Goal: Task Accomplishment & Management: Complete application form

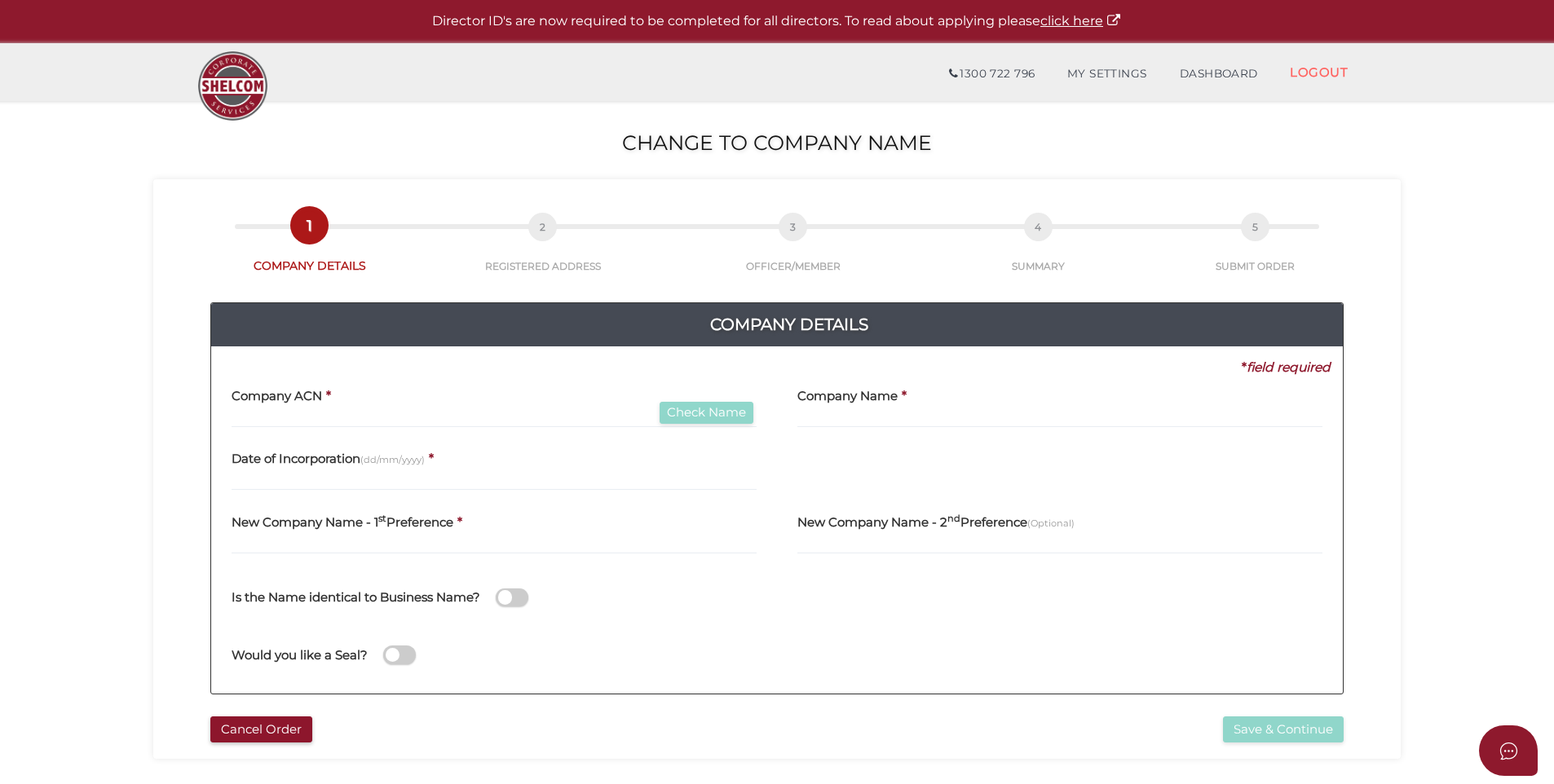
click at [328, 404] on div "Company ACN * Check Name" at bounding box center [493, 402] width 525 height 51
paste input "6823518"
click at [329, 414] on input "6823518" at bounding box center [493, 419] width 525 height 18
click at [446, 420] on input "6823518" at bounding box center [493, 419] width 525 height 18
click at [256, 416] on input "6823518" at bounding box center [493, 419] width 525 height 18
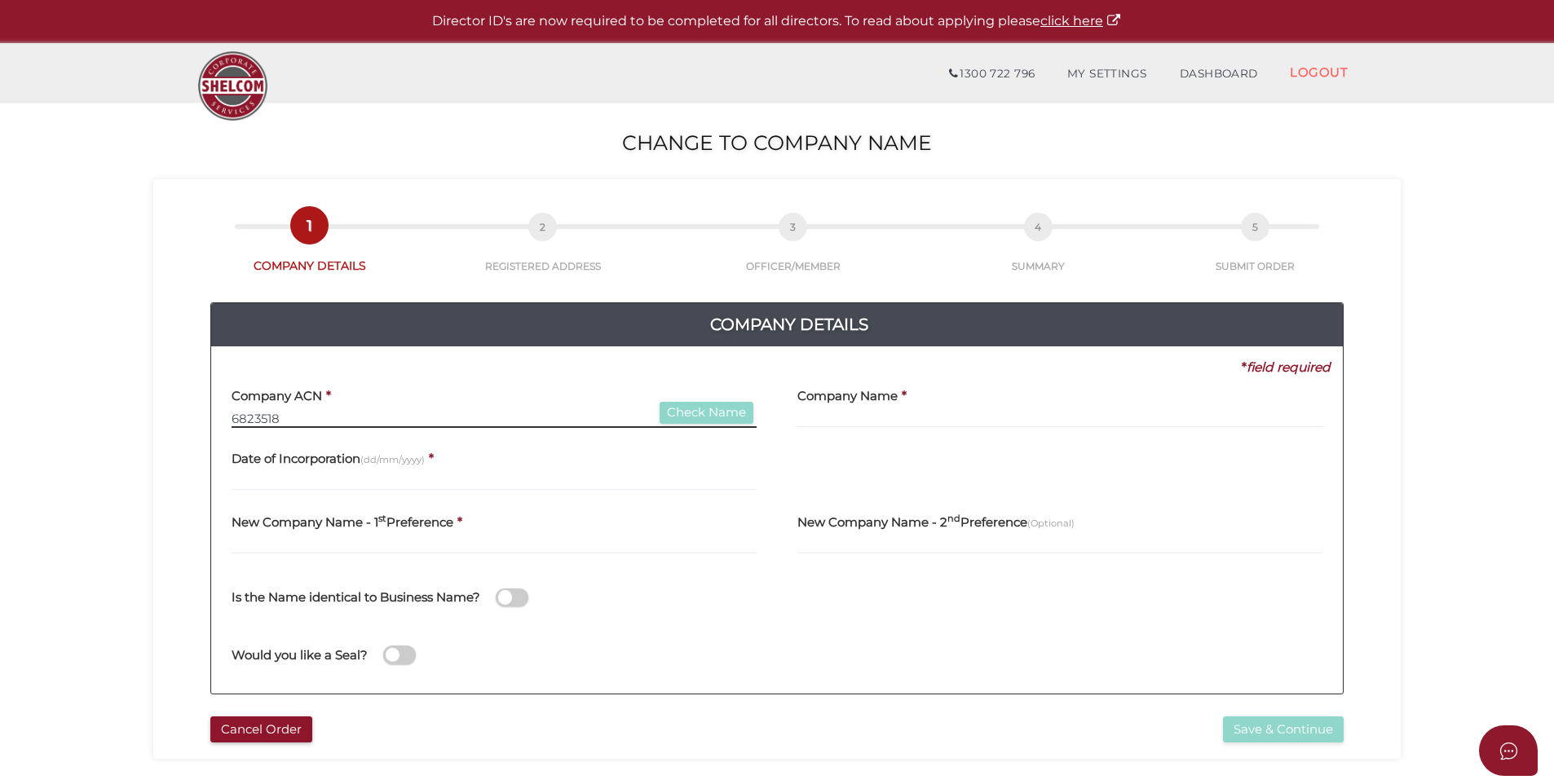
click at [284, 415] on input "6823518" at bounding box center [493, 419] width 525 height 18
type input "682351864"
click at [700, 410] on button "Check Name" at bounding box center [707, 413] width 94 height 22
type input "FUTURECAVE BY JOOST PTY LTD"
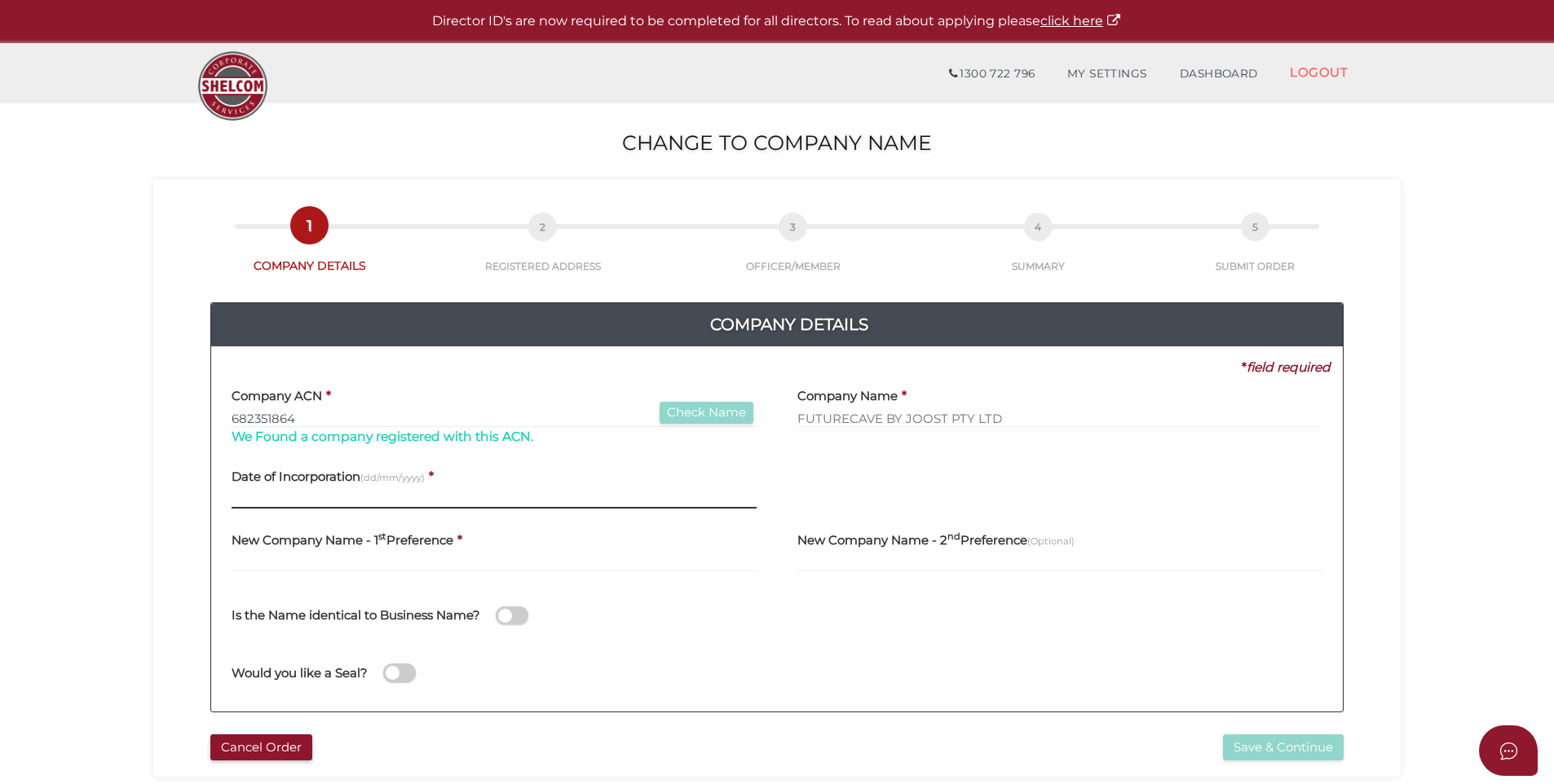
click at [360, 500] on input "text" at bounding box center [493, 499] width 525 height 18
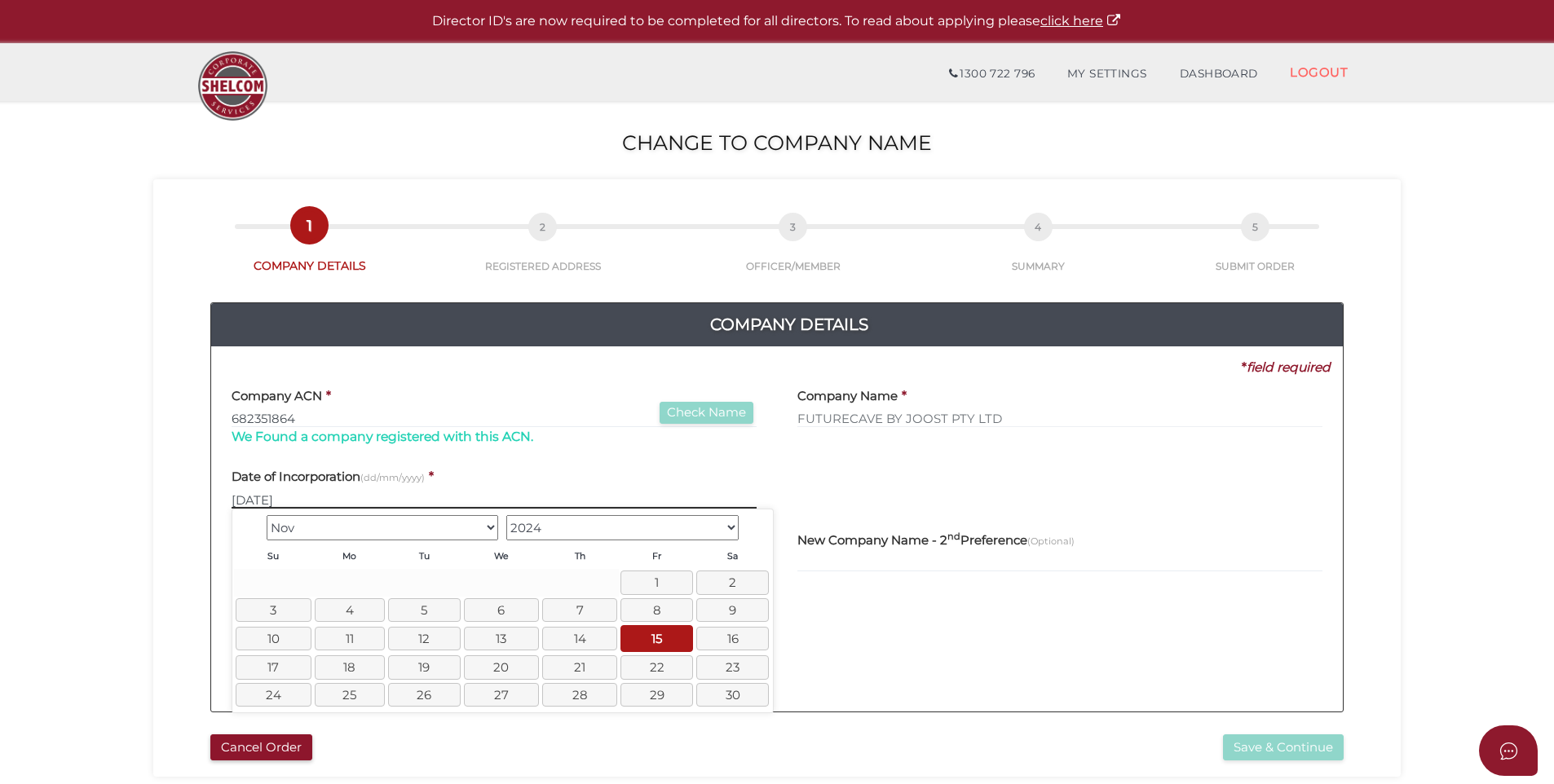
type input "15/11/2024"
click at [580, 456] on div "Company ACN * 682351864 Check Name We Found a company registered with this ACN." at bounding box center [494, 417] width 566 height 81
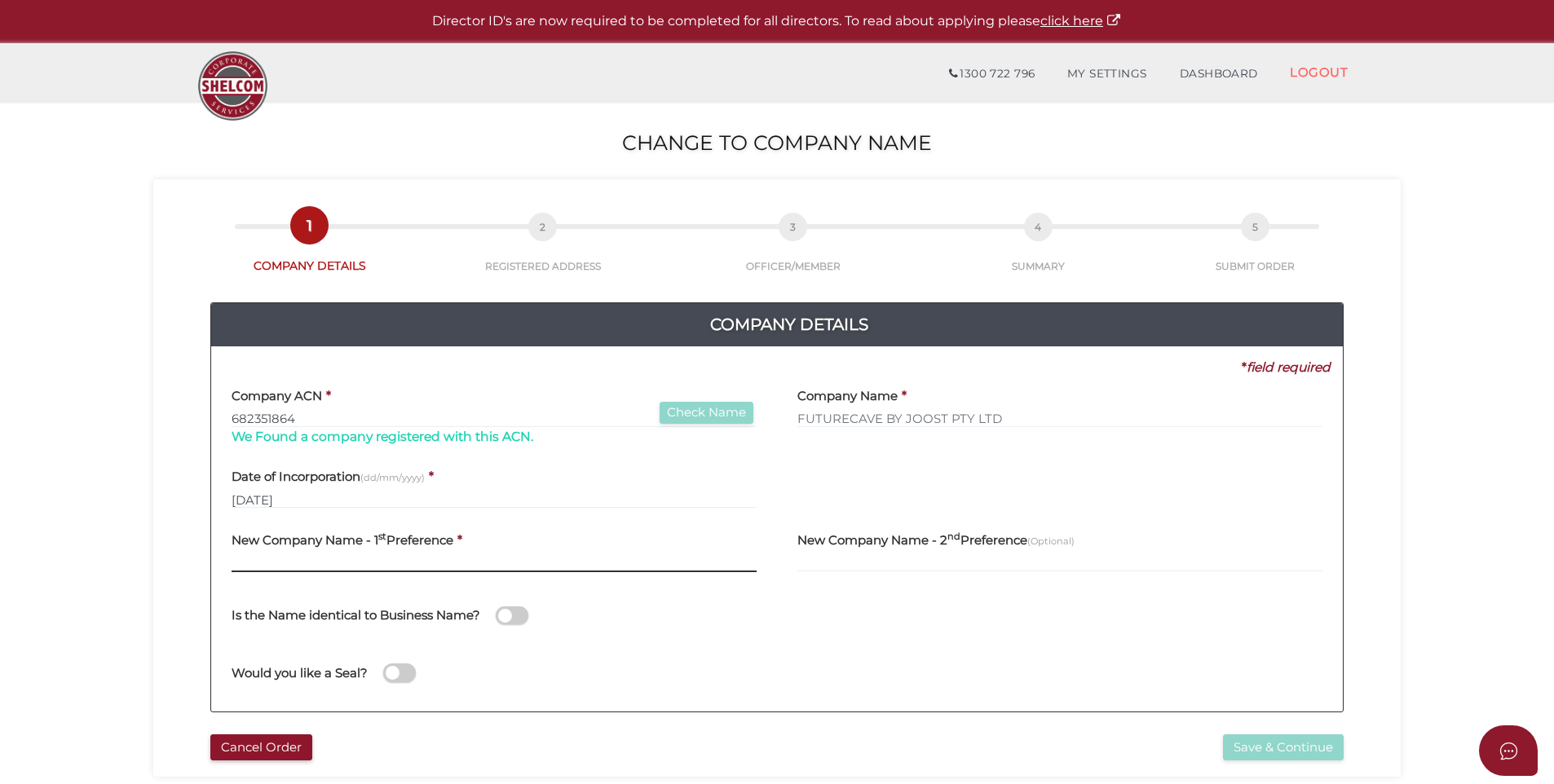
click at [284, 561] on input "text" at bounding box center [493, 563] width 525 height 18
paste input "Greenhouse ByJoost Pty Ltd"
type input "Greenhouse ByJoost Pty Ltd"
click at [468, 580] on div "New Company Name - 1 st Preference * Greenhouse ByJoost Pty Ltd" at bounding box center [494, 553] width 566 height 64
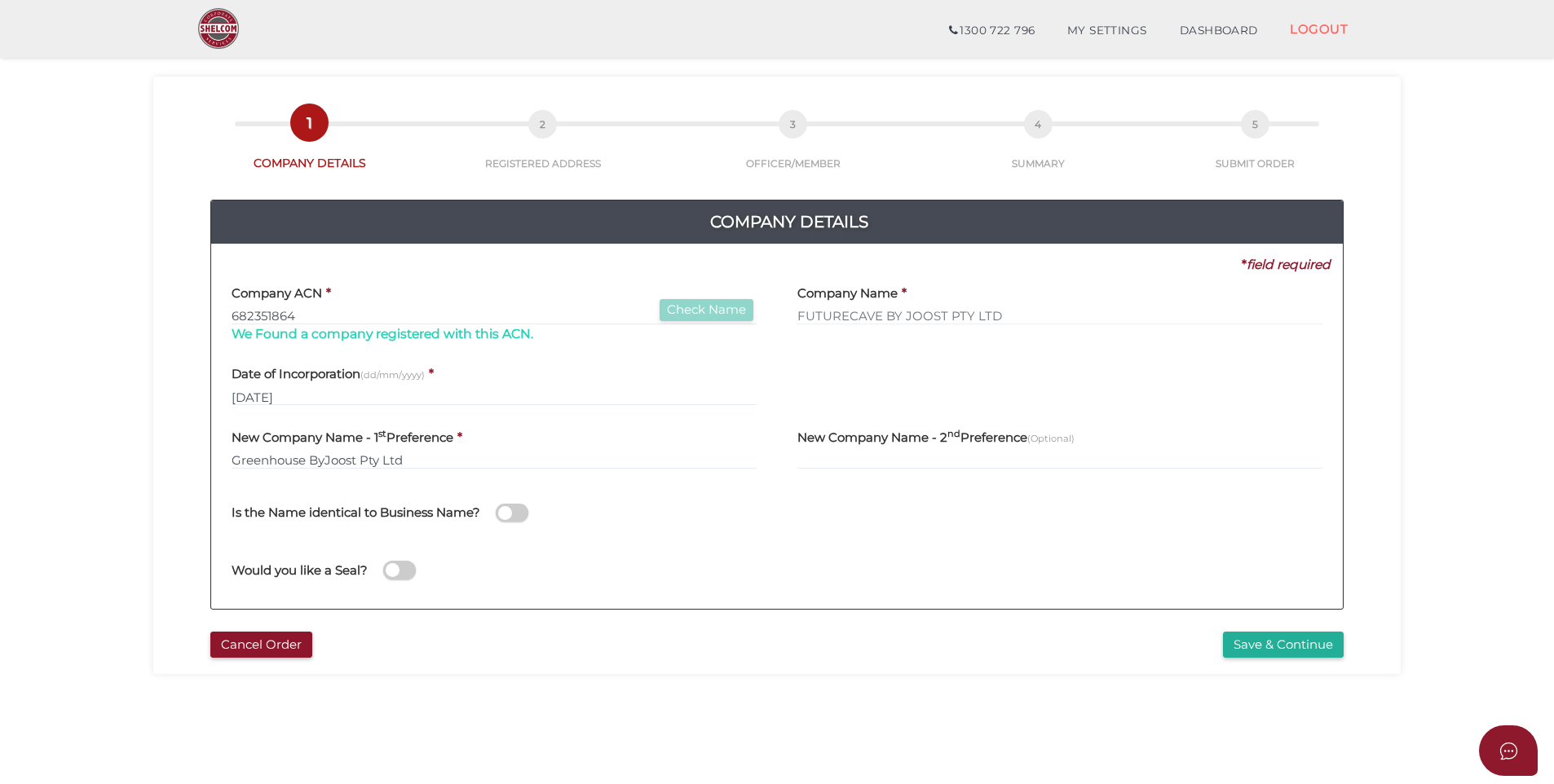
scroll to position [81, 0]
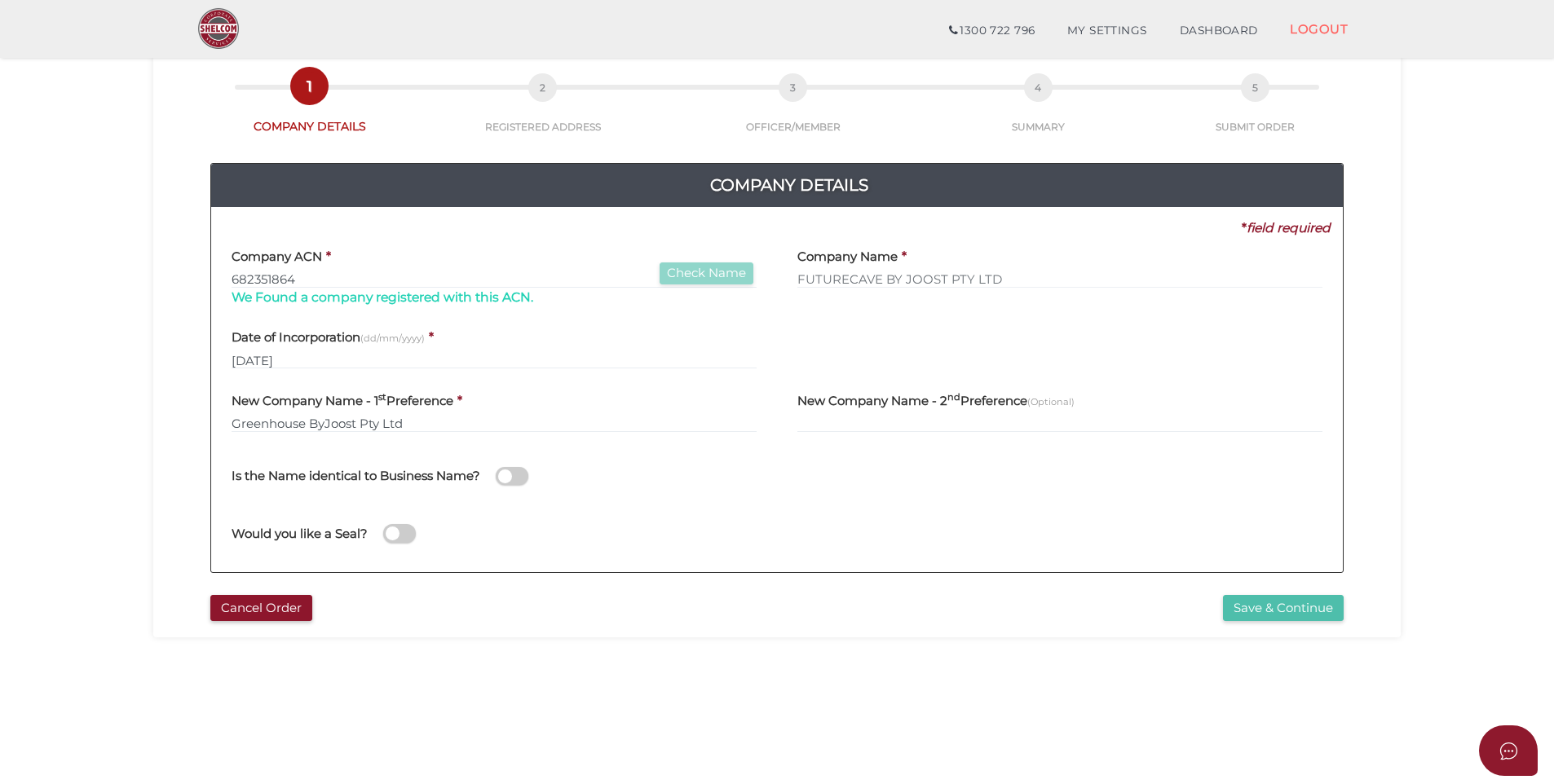
click at [1257, 607] on button "Save & Continue" at bounding box center [1283, 609] width 121 height 27
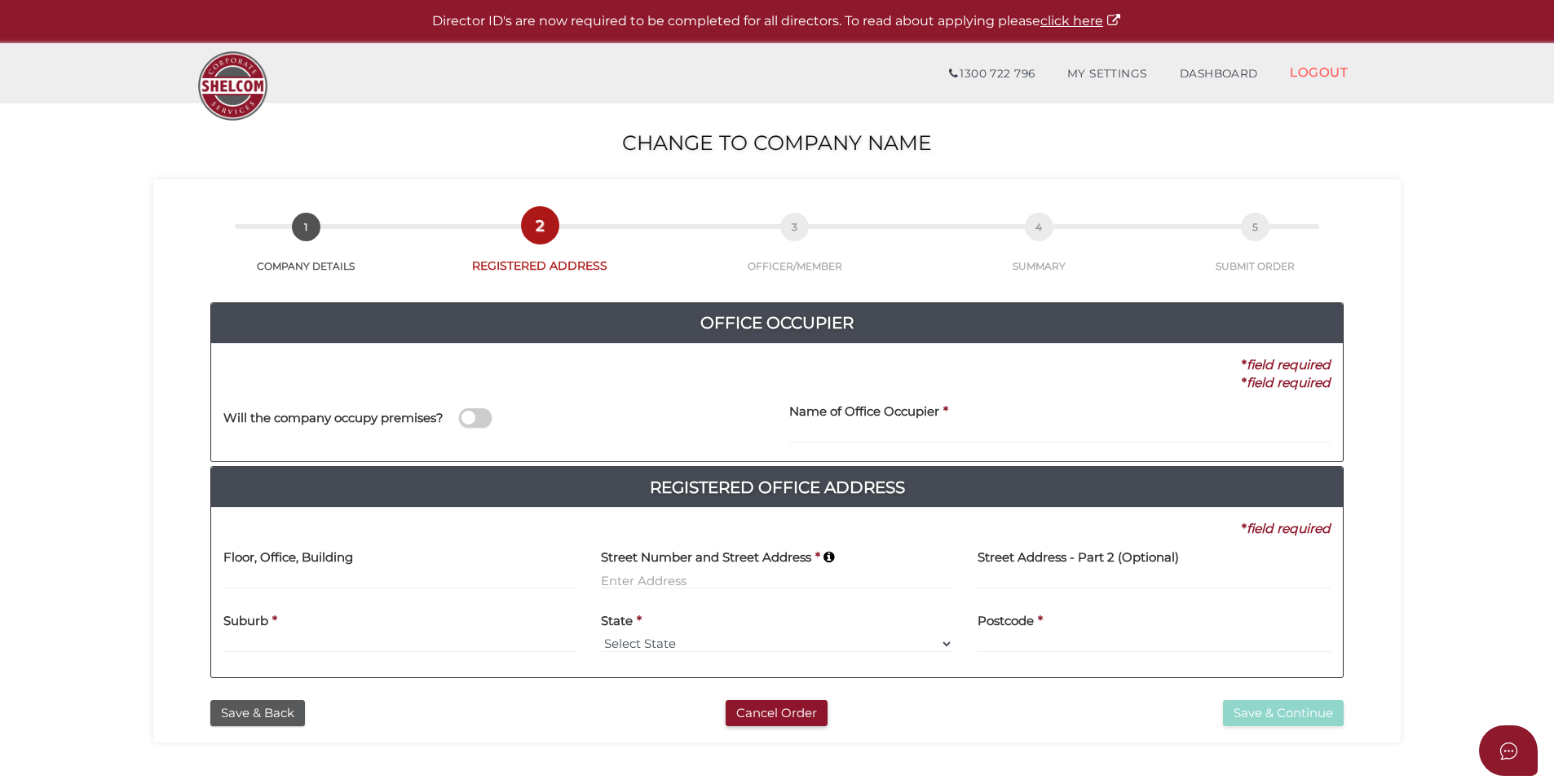
click at [478, 415] on span at bounding box center [475, 418] width 33 height 18
click at [0, 0] on input "checkbox" at bounding box center [0, 0] width 0 height 0
click at [472, 416] on span at bounding box center [475, 418] width 33 height 18
click at [0, 0] on input "checkbox" at bounding box center [0, 0] width 0 height 0
type input "Stantins"
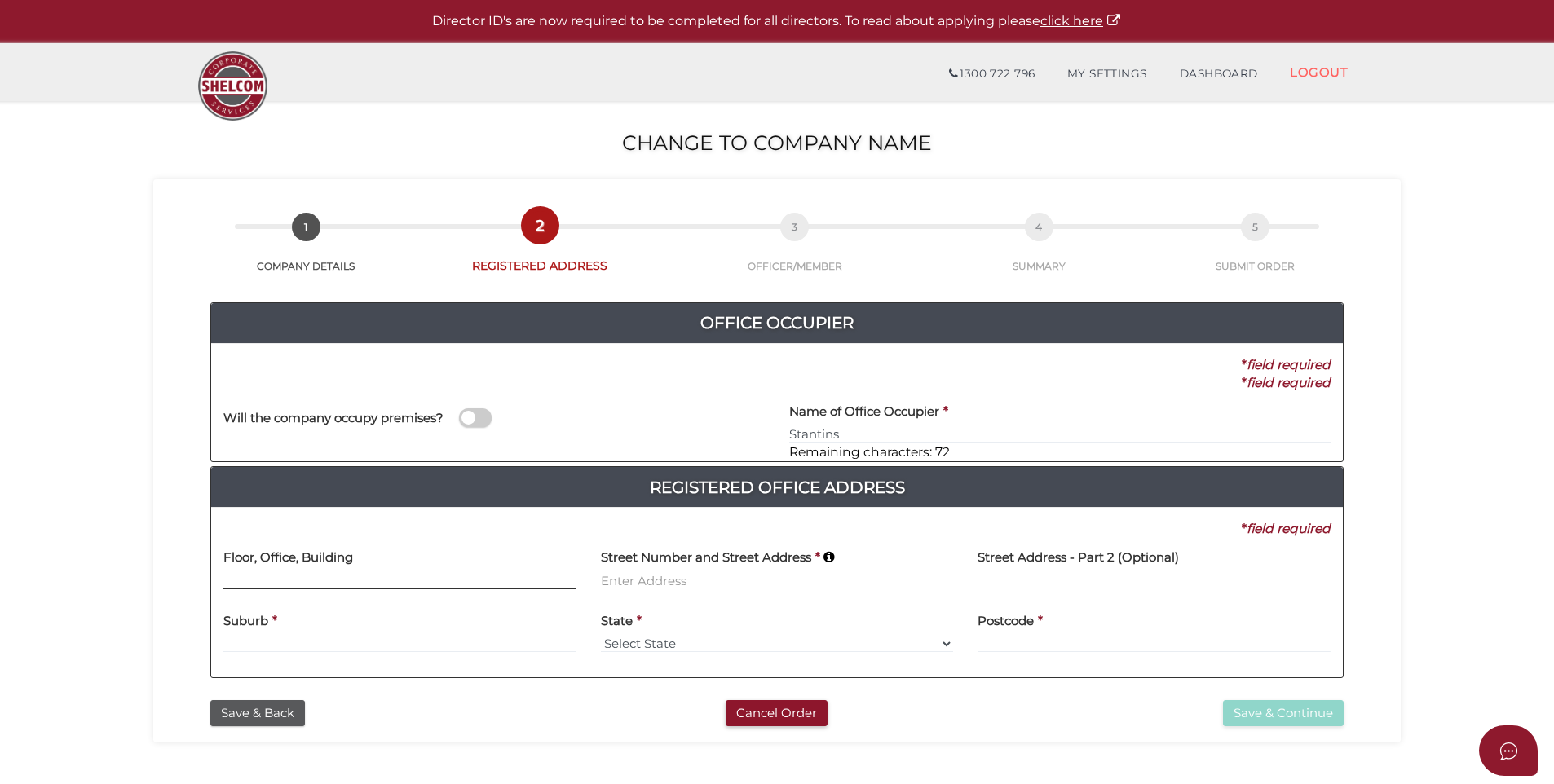
click at [338, 572] on input at bounding box center [400, 580] width 354 height 18
drag, startPoint x: 396, startPoint y: 580, endPoint x: 268, endPoint y: 577, distance: 128.0
click at [268, 577] on input "Level 1, 56-58 Burwood Road" at bounding box center [400, 580] width 354 height 18
type input "Level 1,"
click at [614, 580] on input at bounding box center [777, 580] width 354 height 18
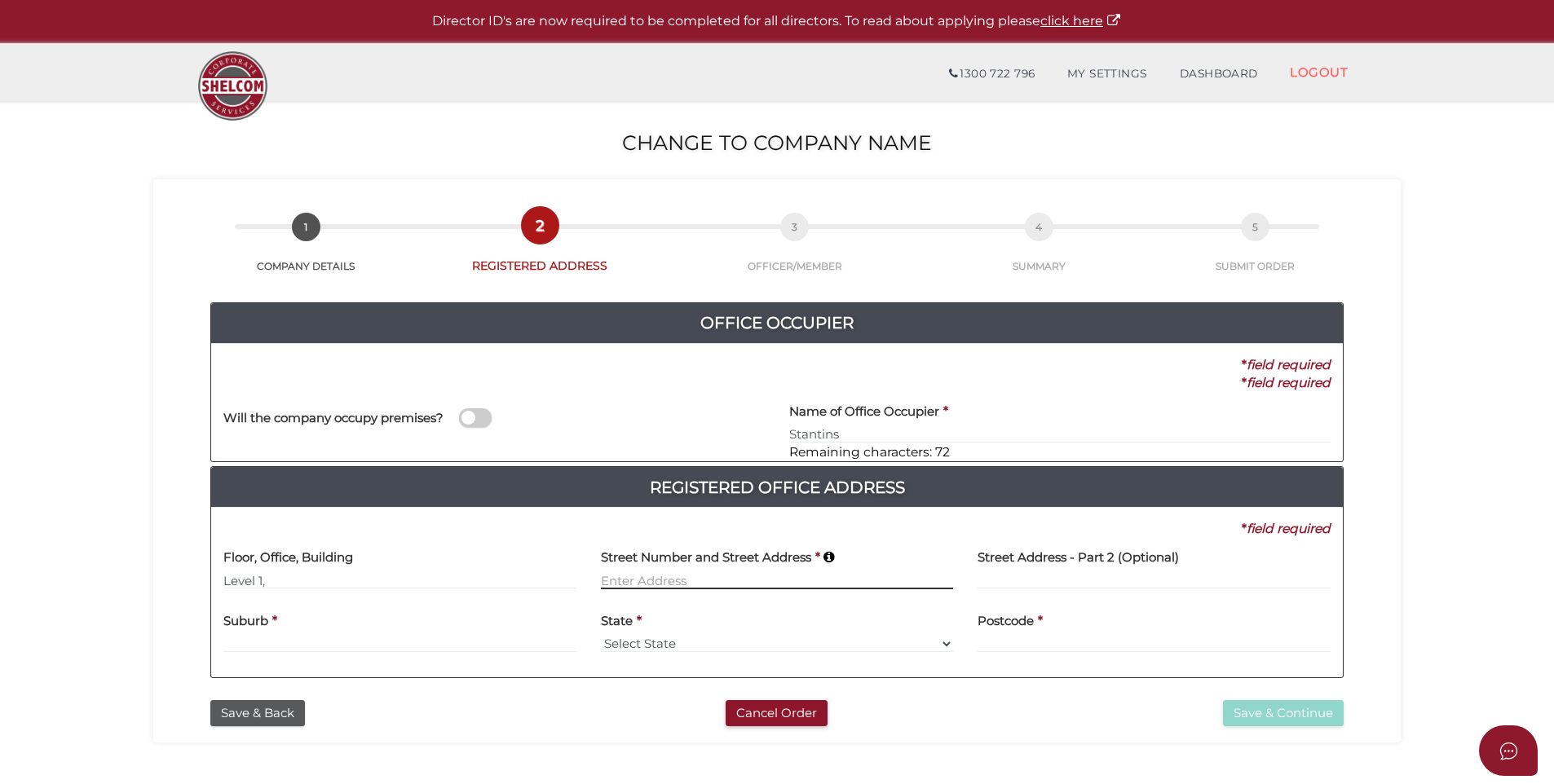
paste input "56-58 Burwood Road"
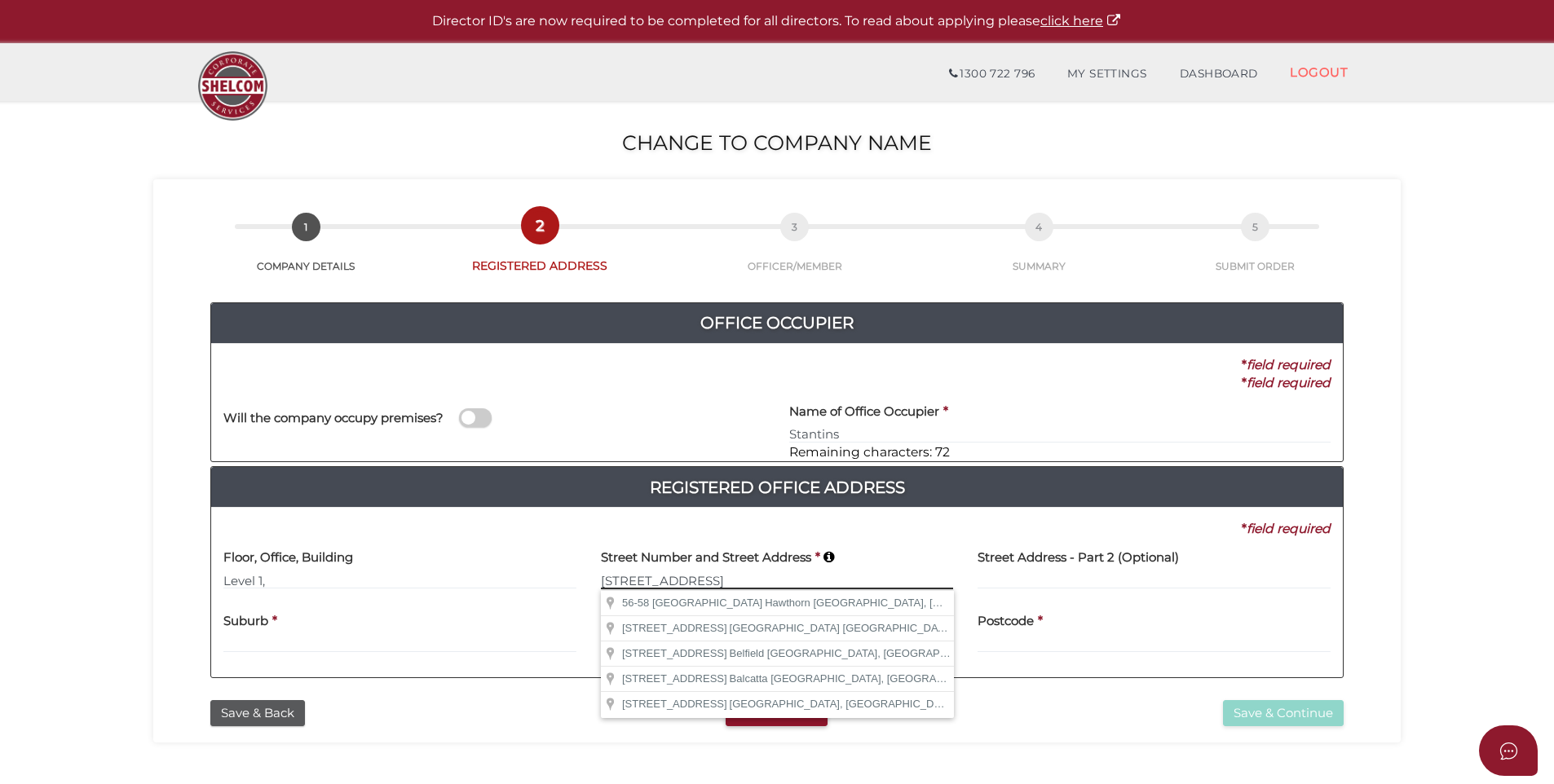
type input "56-58 Burwood Road"
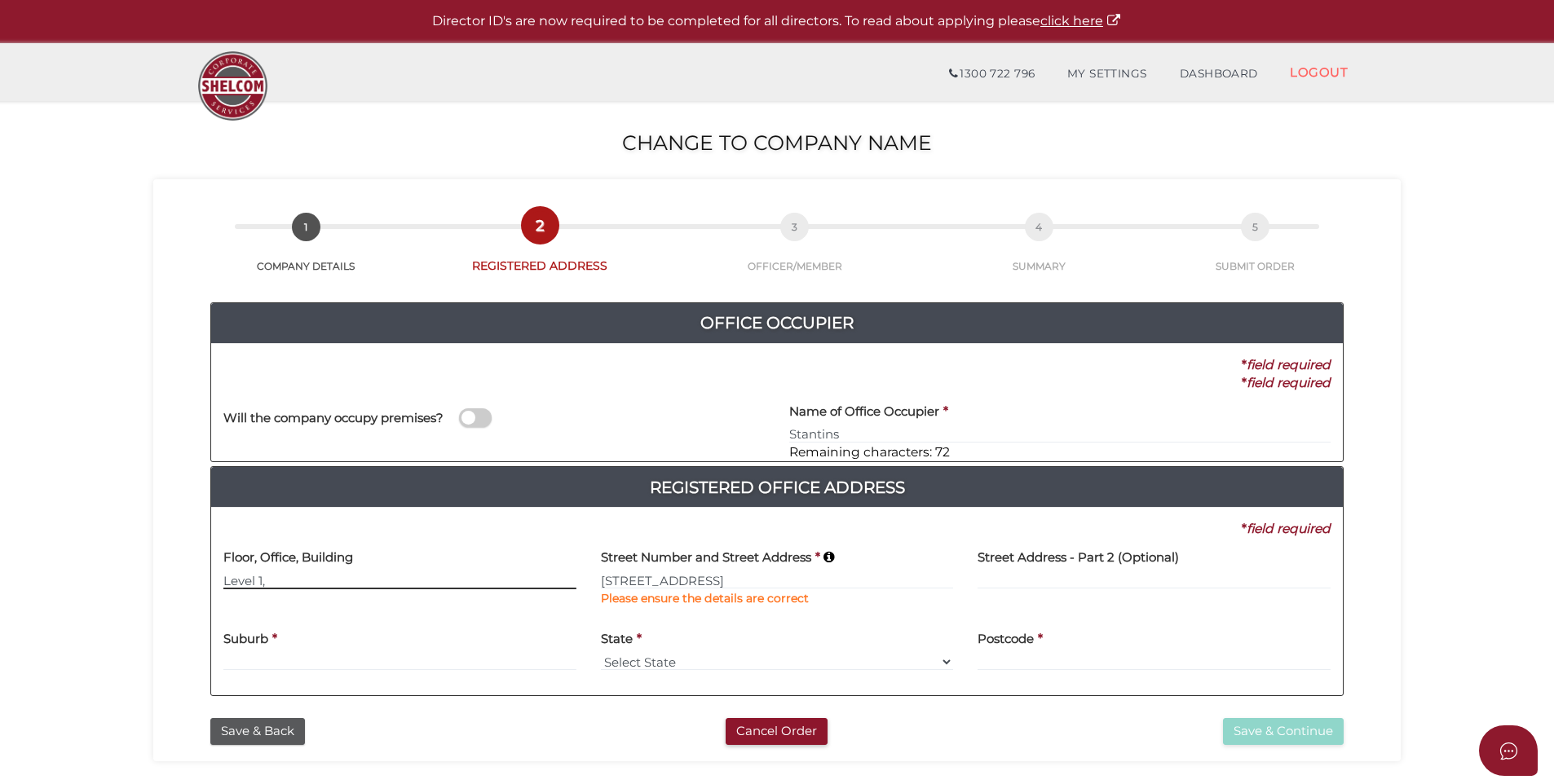
click at [284, 578] on input "Level 1," at bounding box center [400, 580] width 354 height 18
type input "Level 1"
click at [760, 580] on input "56-58 Burwood Road" at bounding box center [777, 580] width 354 height 18
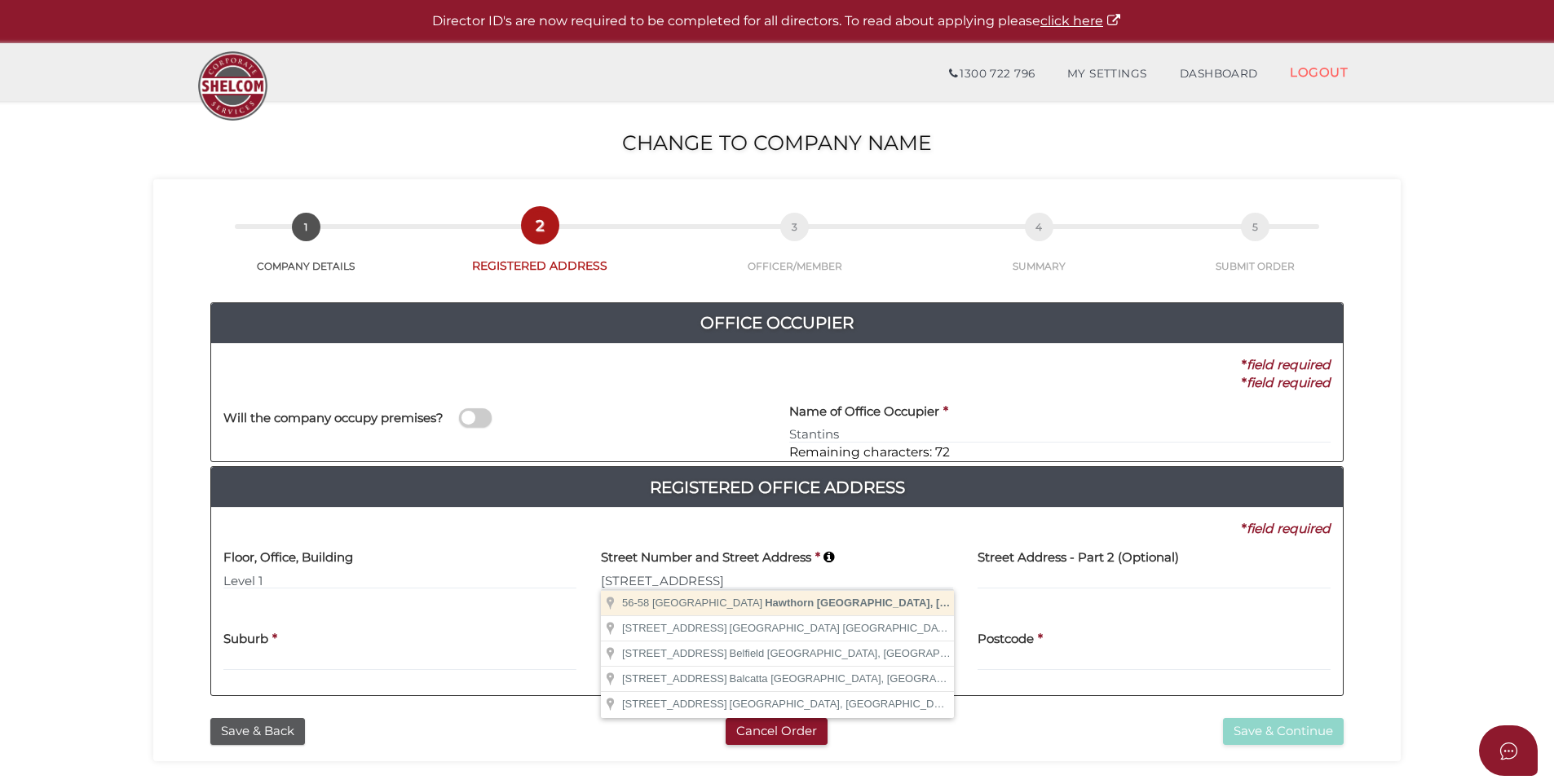
type input "56-58 Burwood Rd"
type input "Hawthorn"
select select "VIC"
type input "3122"
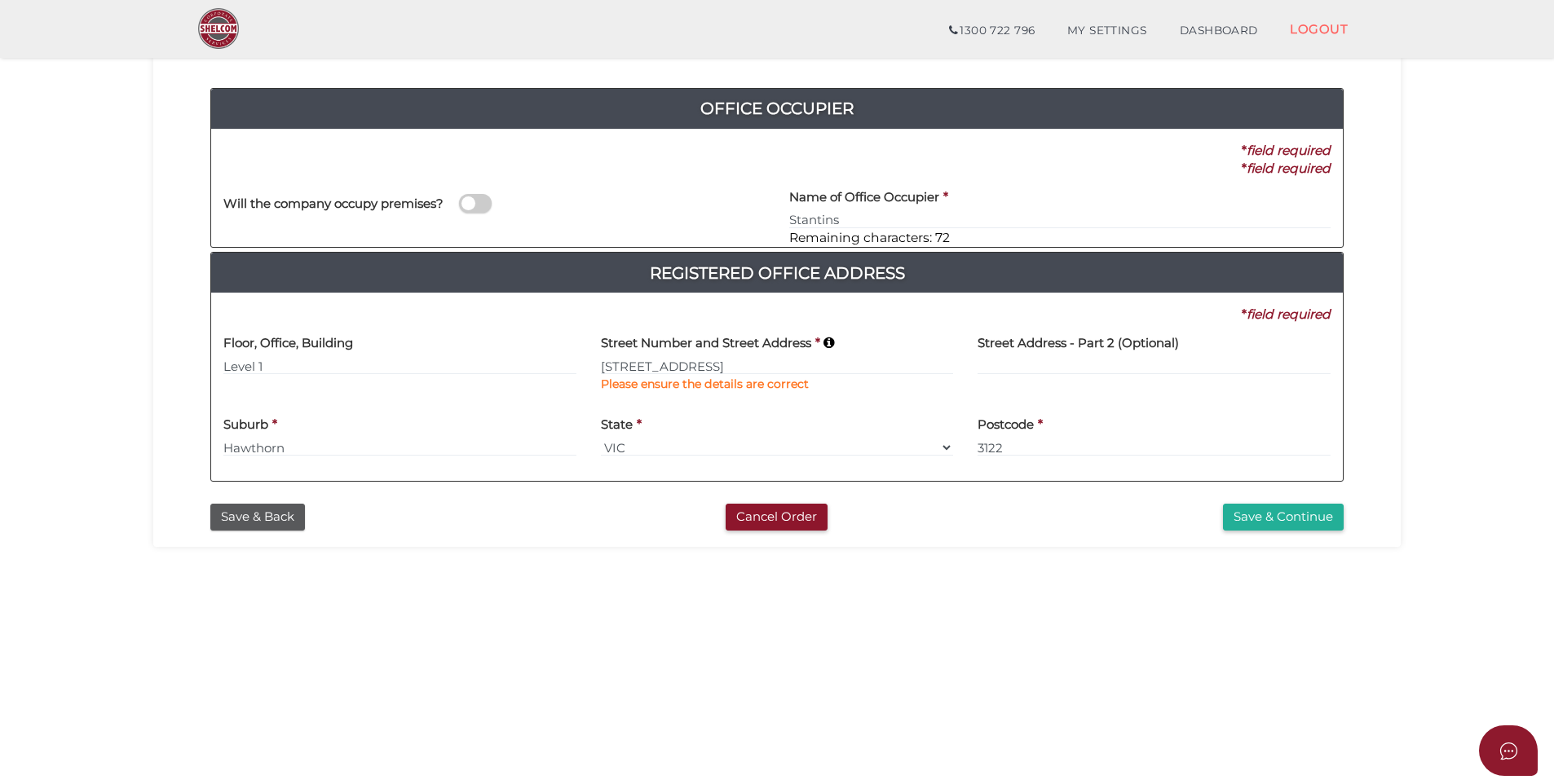
scroll to position [163, 0]
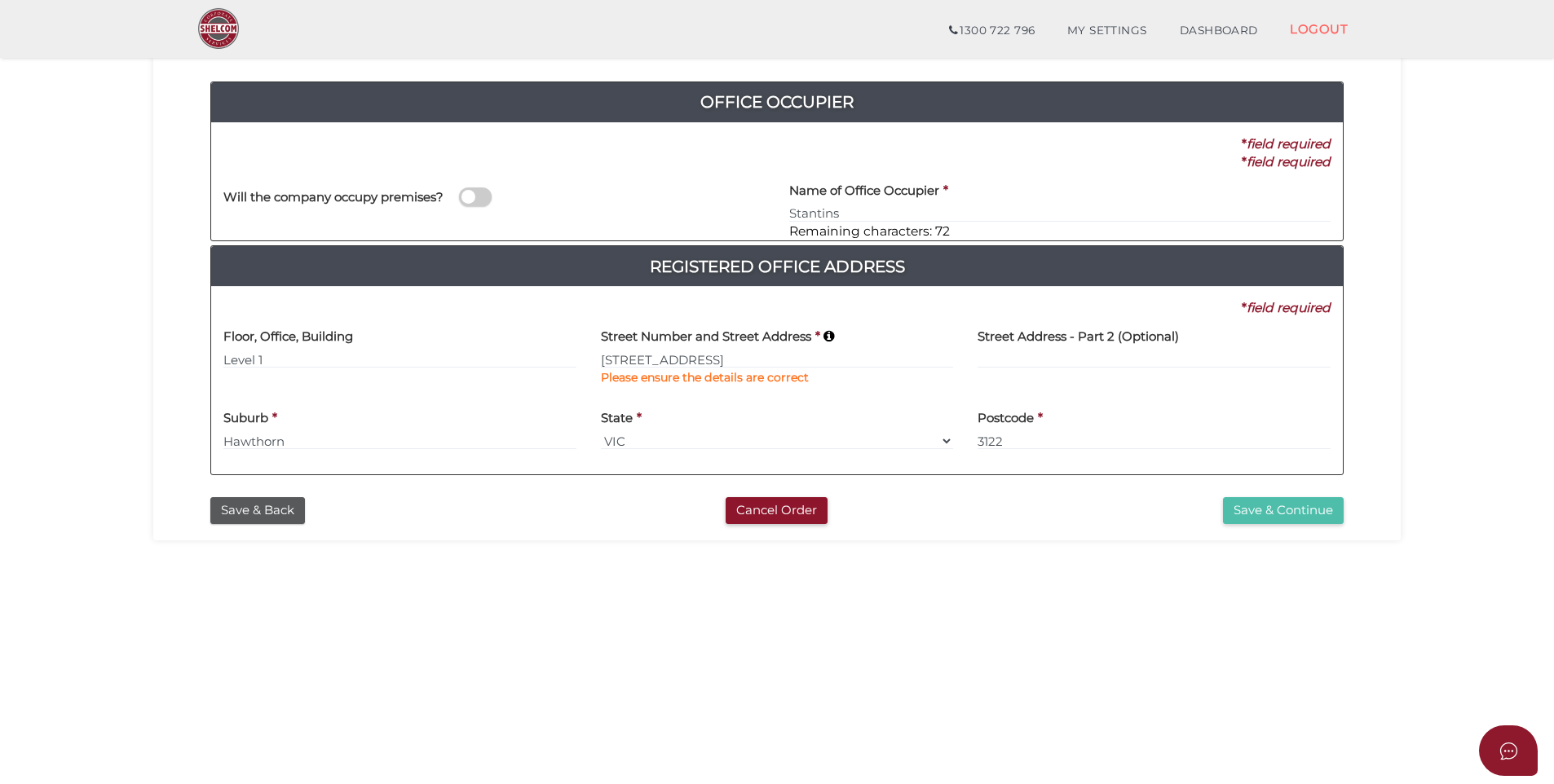
click at [1267, 503] on button "Save & Continue" at bounding box center [1283, 511] width 121 height 27
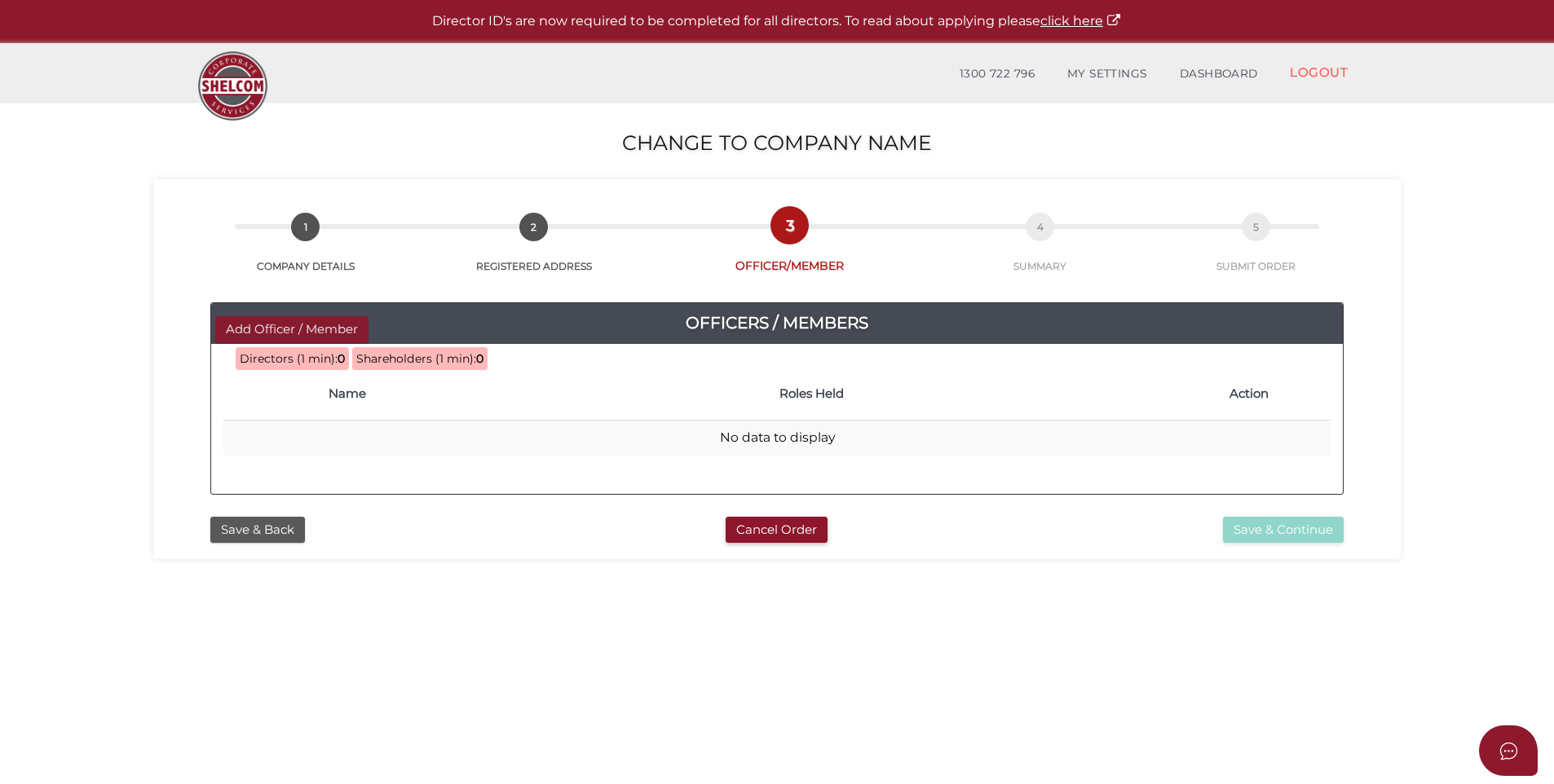
click at [266, 328] on button "Add Officer / Member" at bounding box center [292, 330] width 153 height 27
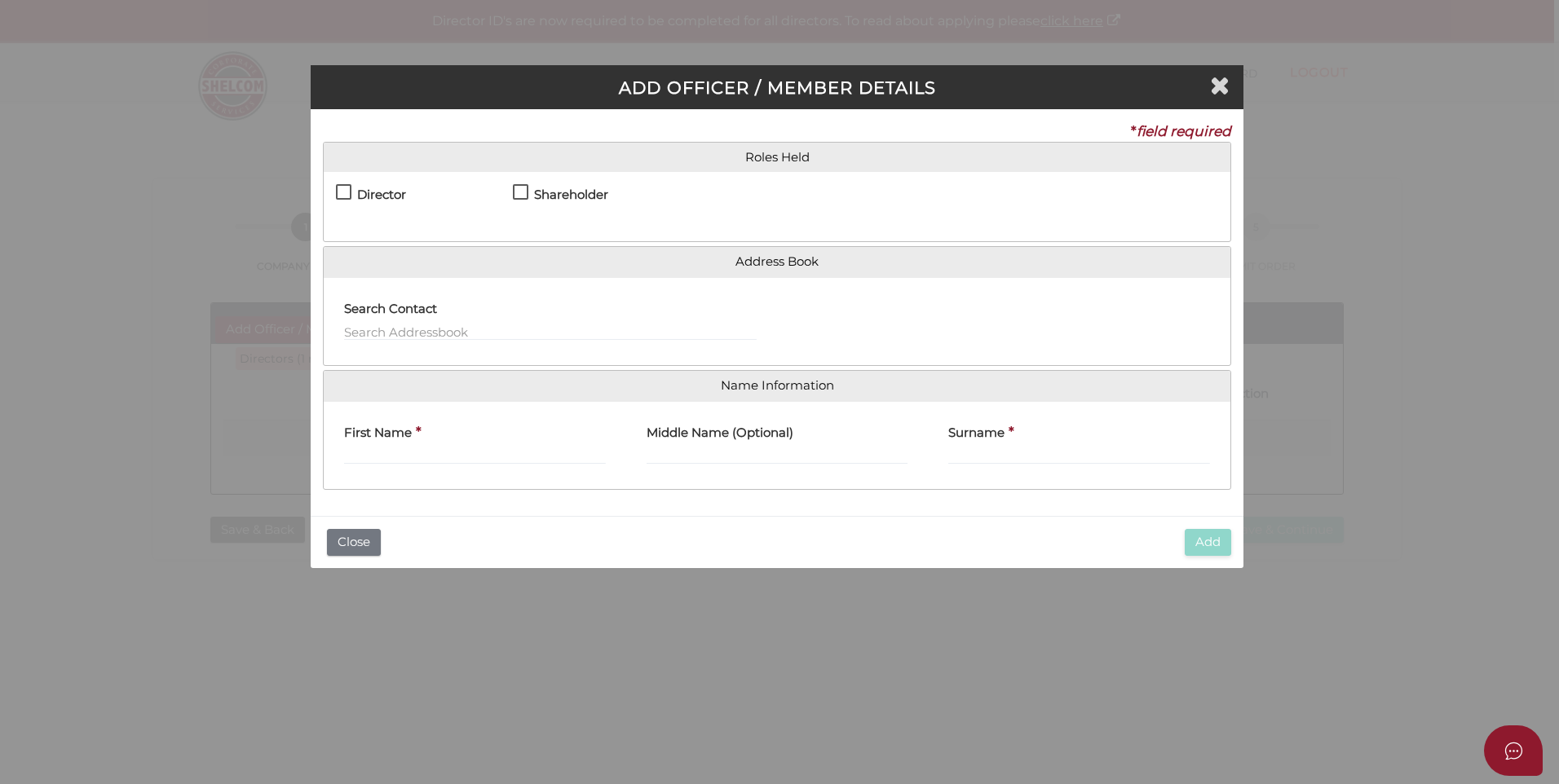
click at [345, 193] on label "Director" at bounding box center [371, 203] width 70 height 20
checkbox input "true"
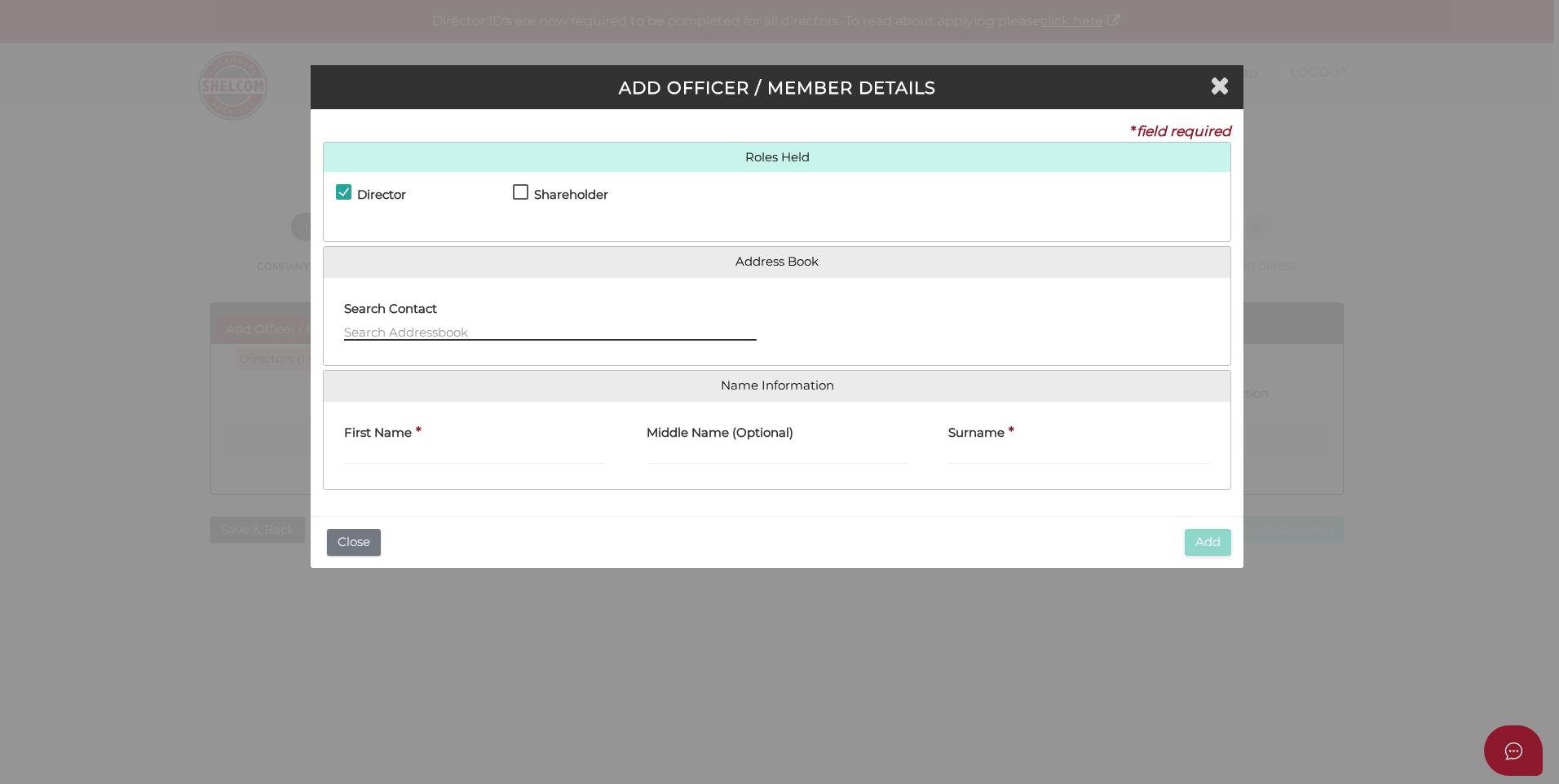
click at [369, 328] on input "text" at bounding box center [550, 331] width 413 height 18
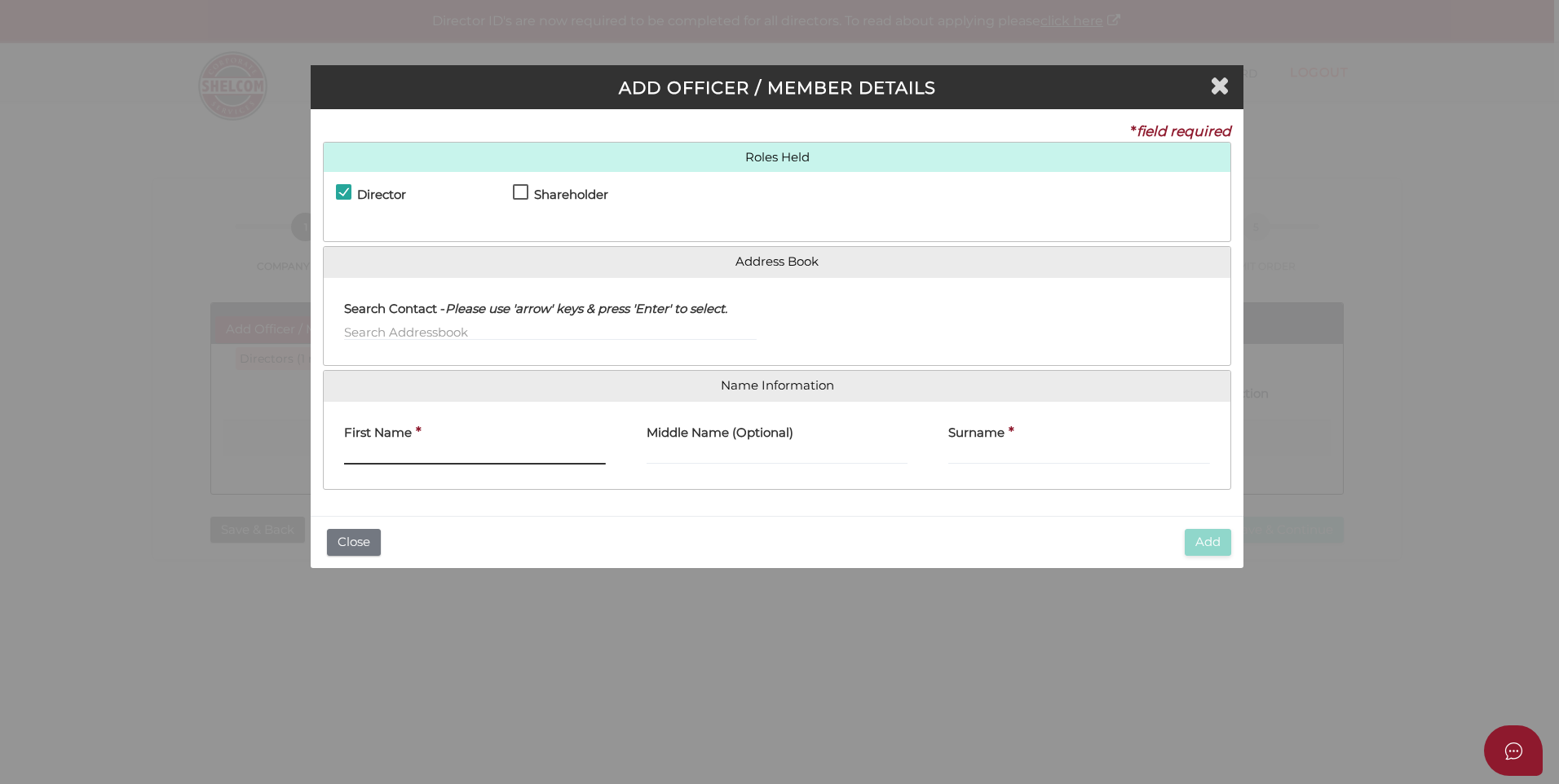
click at [367, 451] on input "First Name" at bounding box center [475, 455] width 261 height 18
paste input "Johannes Cornelis Bakker"
drag, startPoint x: 406, startPoint y: 454, endPoint x: 453, endPoint y: 454, distance: 47.0
click at [453, 454] on input "Johannes Cornelis Bakker" at bounding box center [475, 455] width 261 height 18
type input "Johannes Bakker"
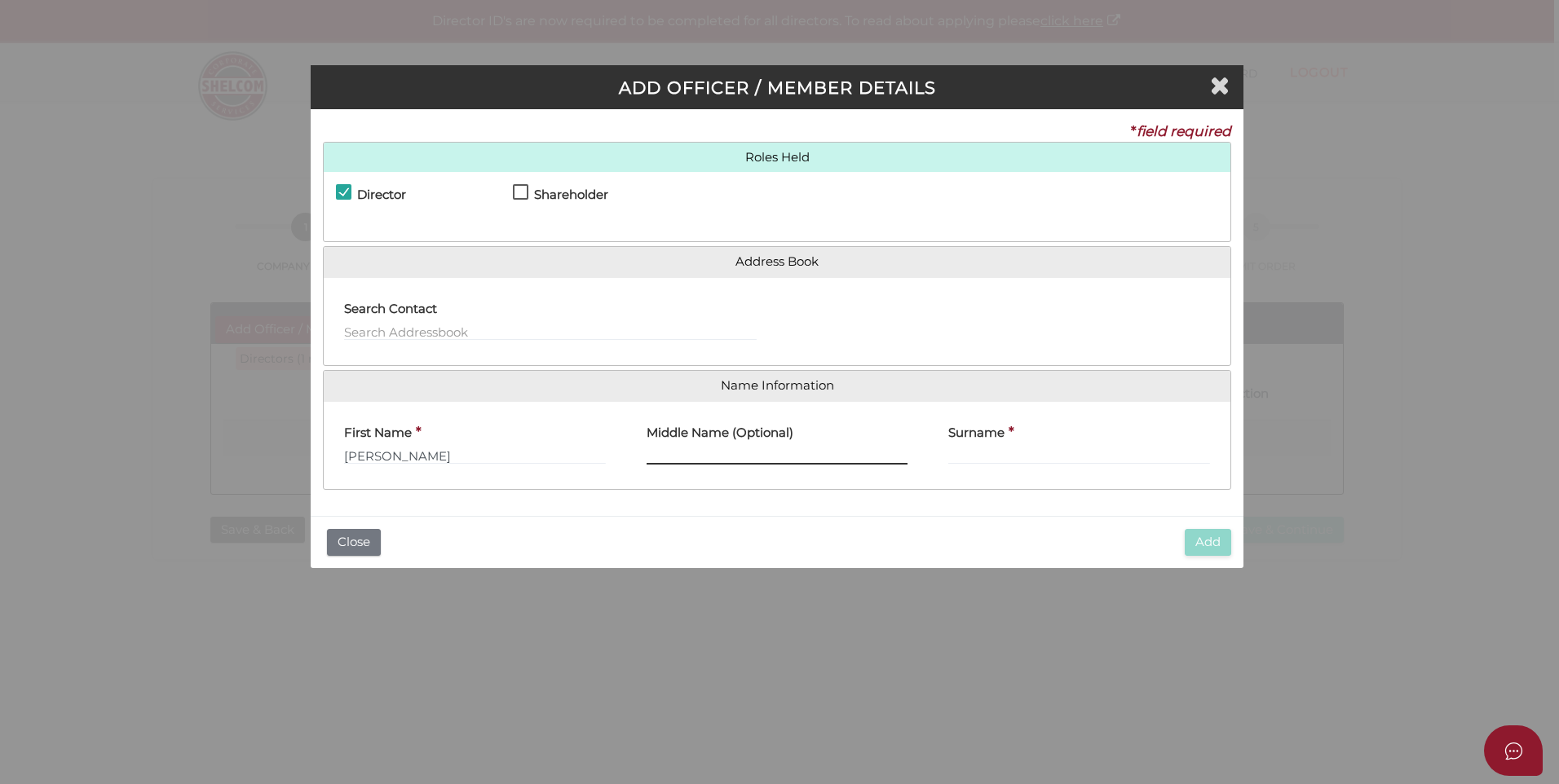
click at [658, 452] on input "Middle Name (Optional)" at bounding box center [777, 455] width 261 height 18
paste input "Cornelis"
type input "Cornelis"
click at [973, 451] on input "Surname" at bounding box center [1079, 455] width 261 height 18
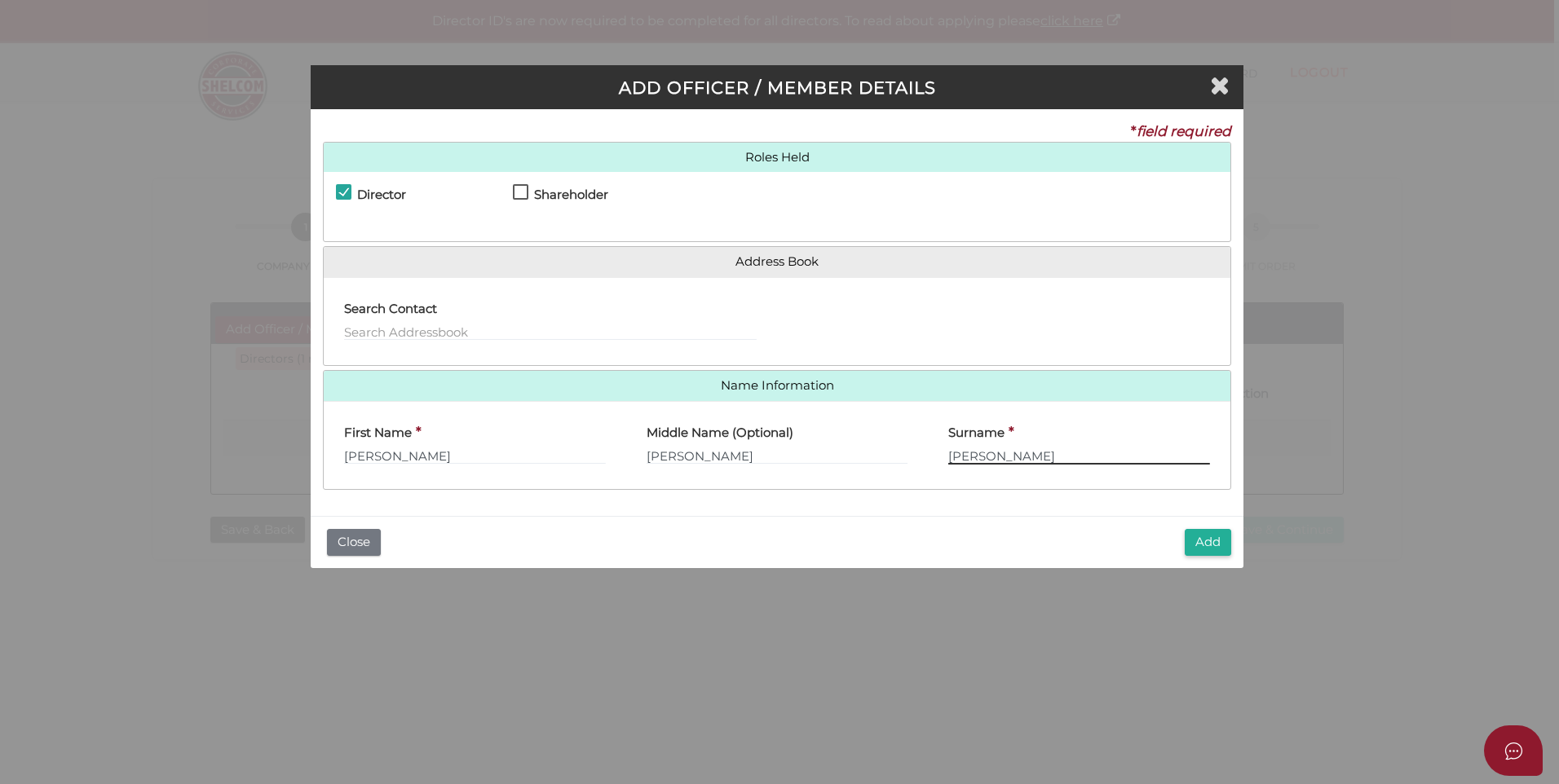
type input "Bakker"
click at [457, 452] on input "Johannes Bakker" at bounding box center [475, 455] width 261 height 18
type input "Johannes"
click at [374, 328] on input "text" at bounding box center [550, 331] width 413 height 18
click at [369, 326] on input "text" at bounding box center [550, 331] width 413 height 18
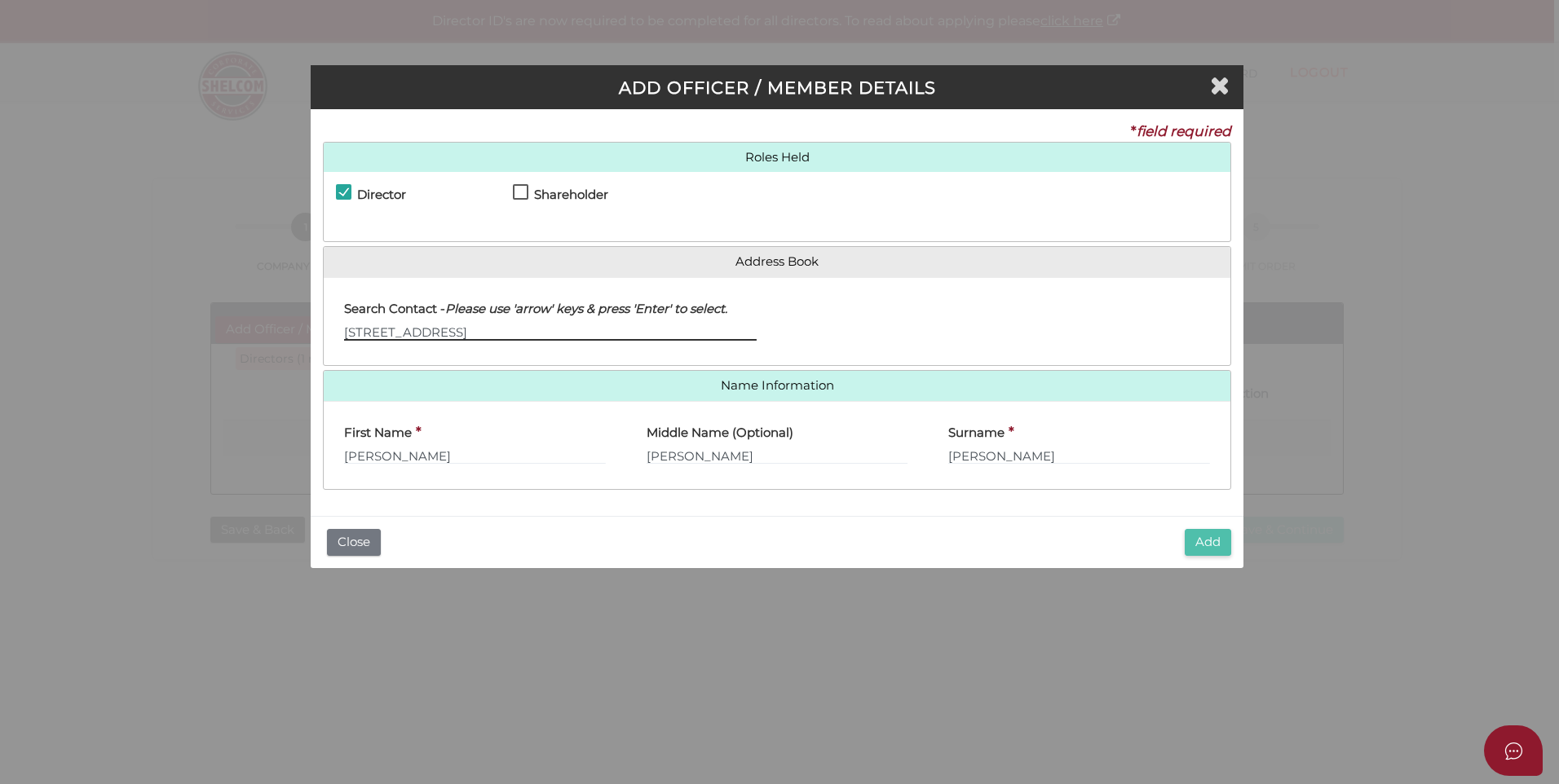
type input "145 Old Emerald Road Monbulk 3793"
click at [1225, 537] on button "Add" at bounding box center [1207, 543] width 46 height 27
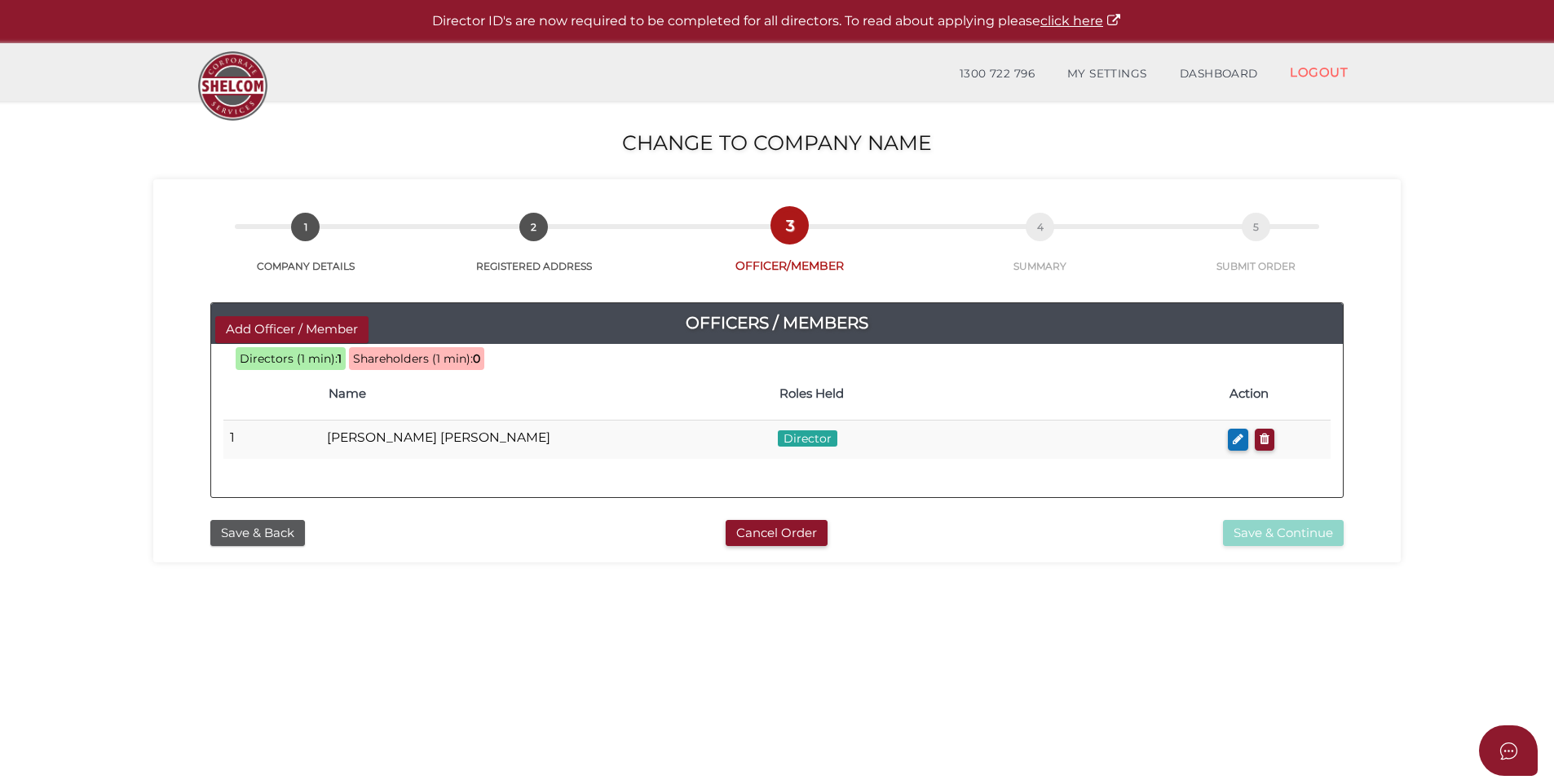
click at [415, 357] on span "Shareholders (1 min):" at bounding box center [413, 359] width 120 height 15
click at [448, 358] on span "Shareholders (1 min):" at bounding box center [413, 359] width 120 height 15
click at [292, 325] on button "Add Officer / Member" at bounding box center [292, 330] width 153 height 27
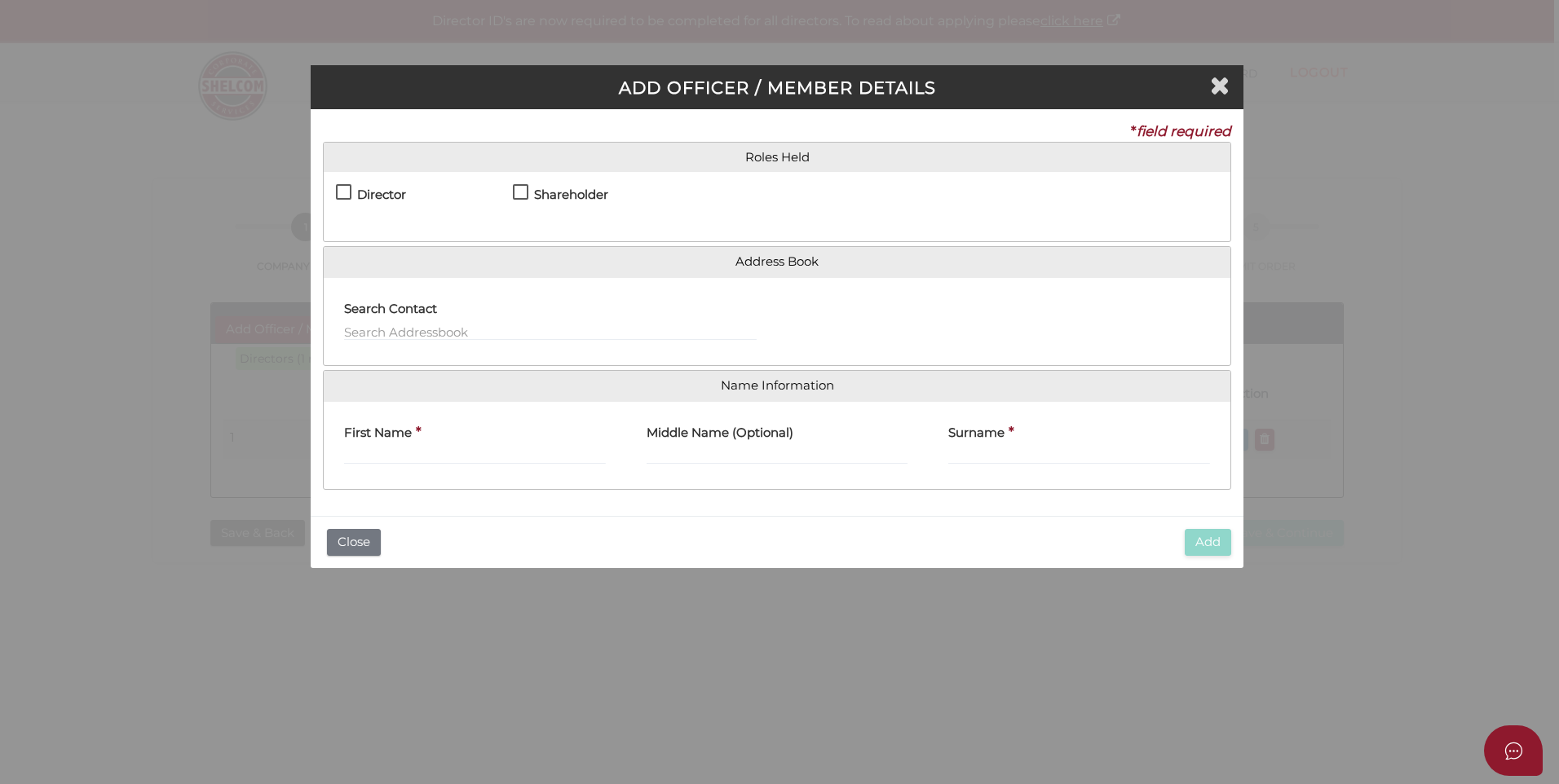
click at [522, 193] on label "Shareholder" at bounding box center [560, 203] width 96 height 20
checkbox input "true"
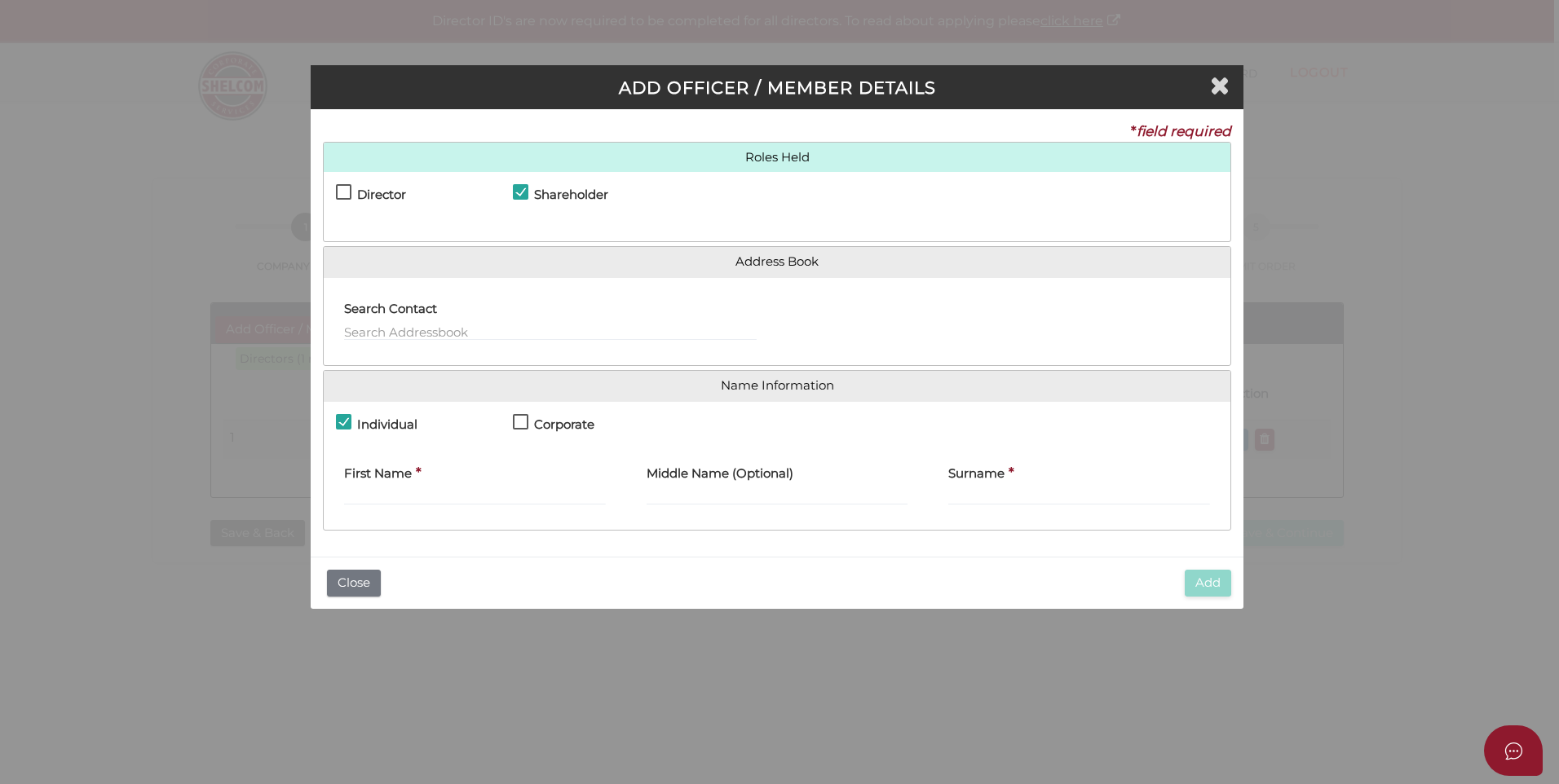
click at [522, 420] on label "Corporate" at bounding box center [553, 429] width 81 height 26
checkbox input "true"
checkbox input "false"
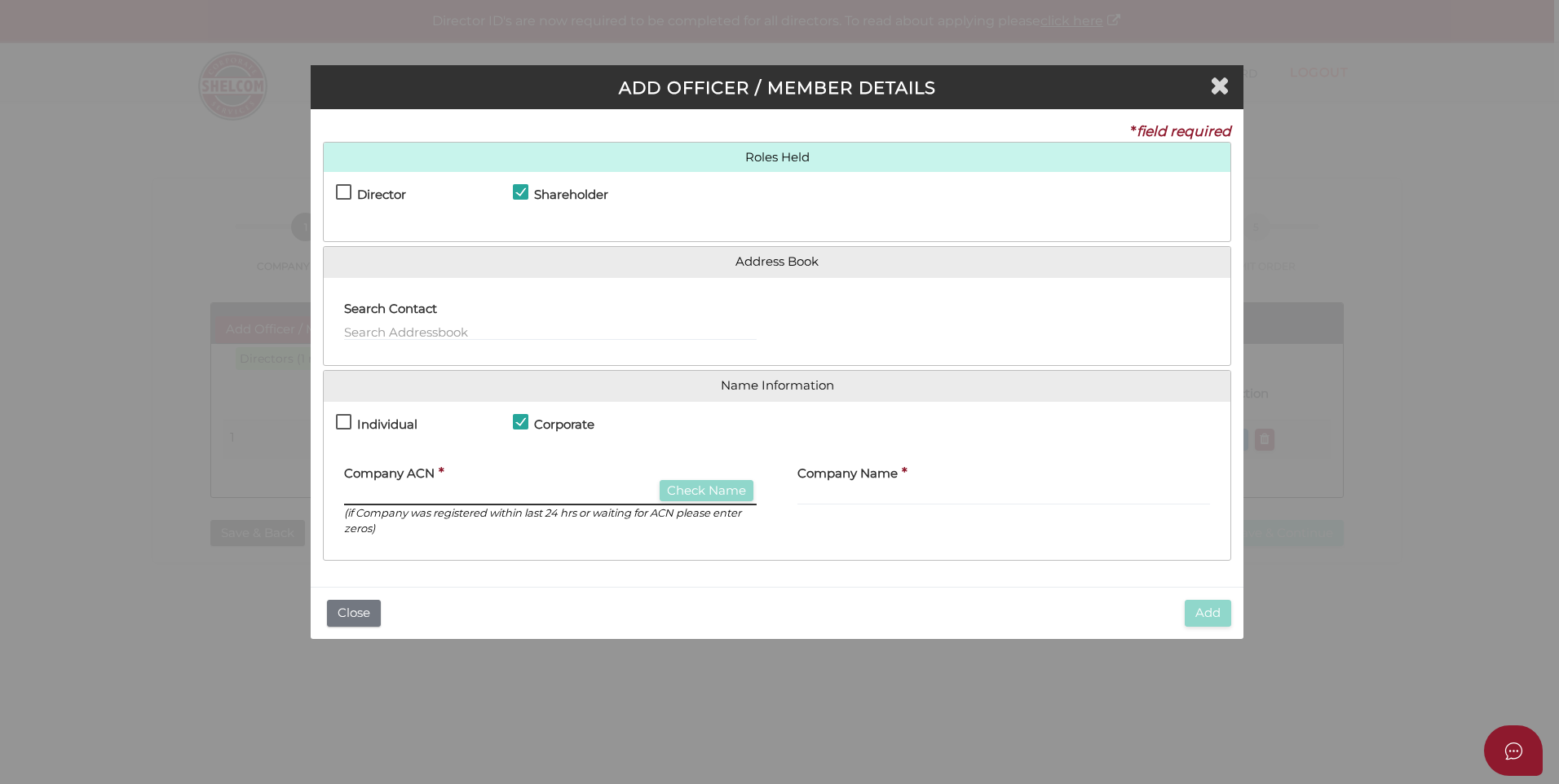
click at [369, 490] on input "text" at bounding box center [550, 496] width 413 height 18
click at [368, 492] on input "text" at bounding box center [550, 496] width 413 height 18
paste input "087968401"
type input "087968401"
click at [475, 491] on input "087968401" at bounding box center [550, 496] width 413 height 18
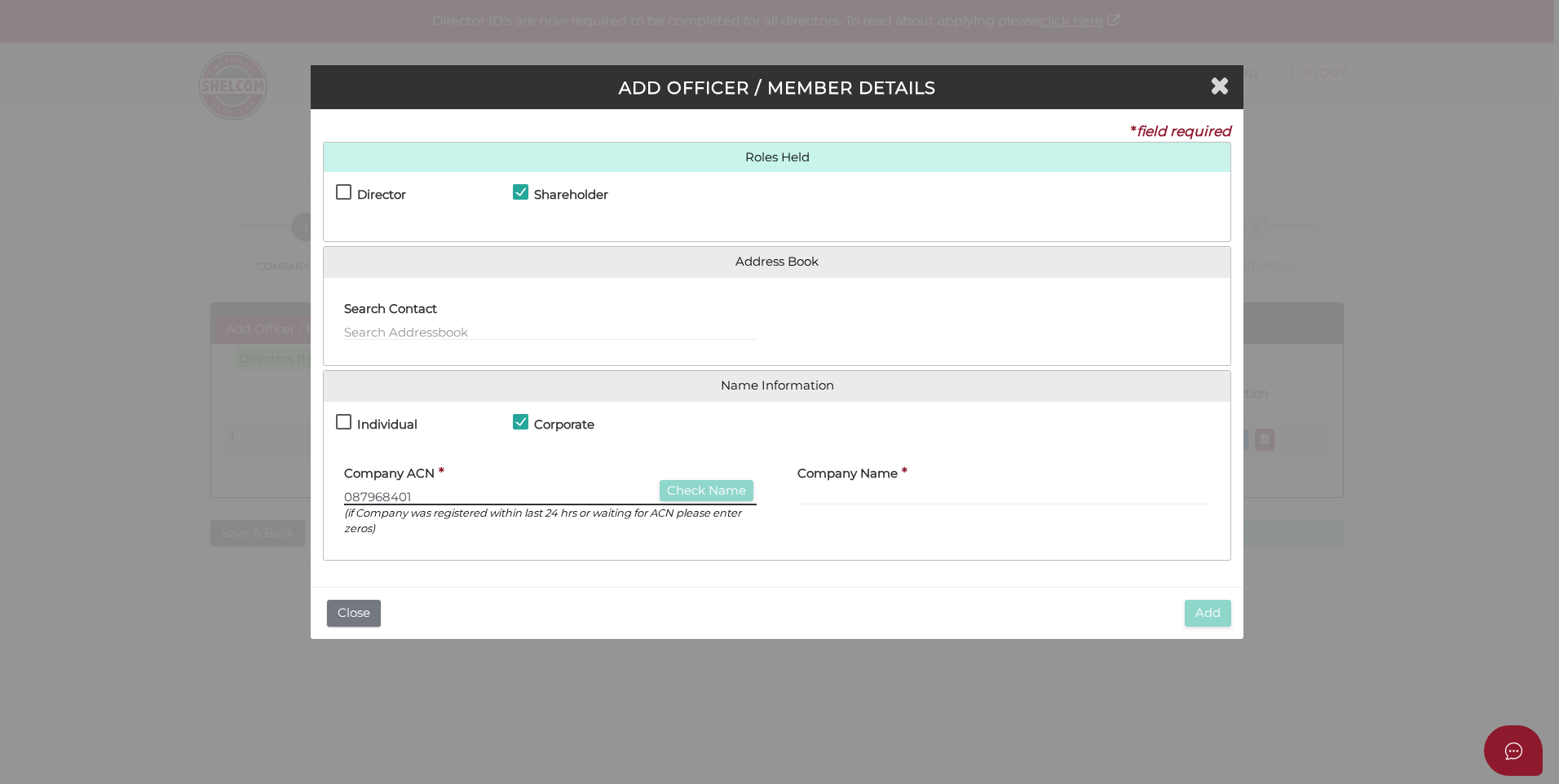
click at [345, 498] on input "087968401" at bounding box center [550, 496] width 413 height 18
click at [844, 492] on input "text" at bounding box center [1004, 496] width 413 height 18
click at [824, 493] on input "text" at bounding box center [1004, 496] width 413 height 18
paste input "Menno Flower Supply Pty Ltd"
click at [806, 534] on div "Company Name * Menno Flower Supply Pty Ltd" at bounding box center [1004, 502] width 453 height 94
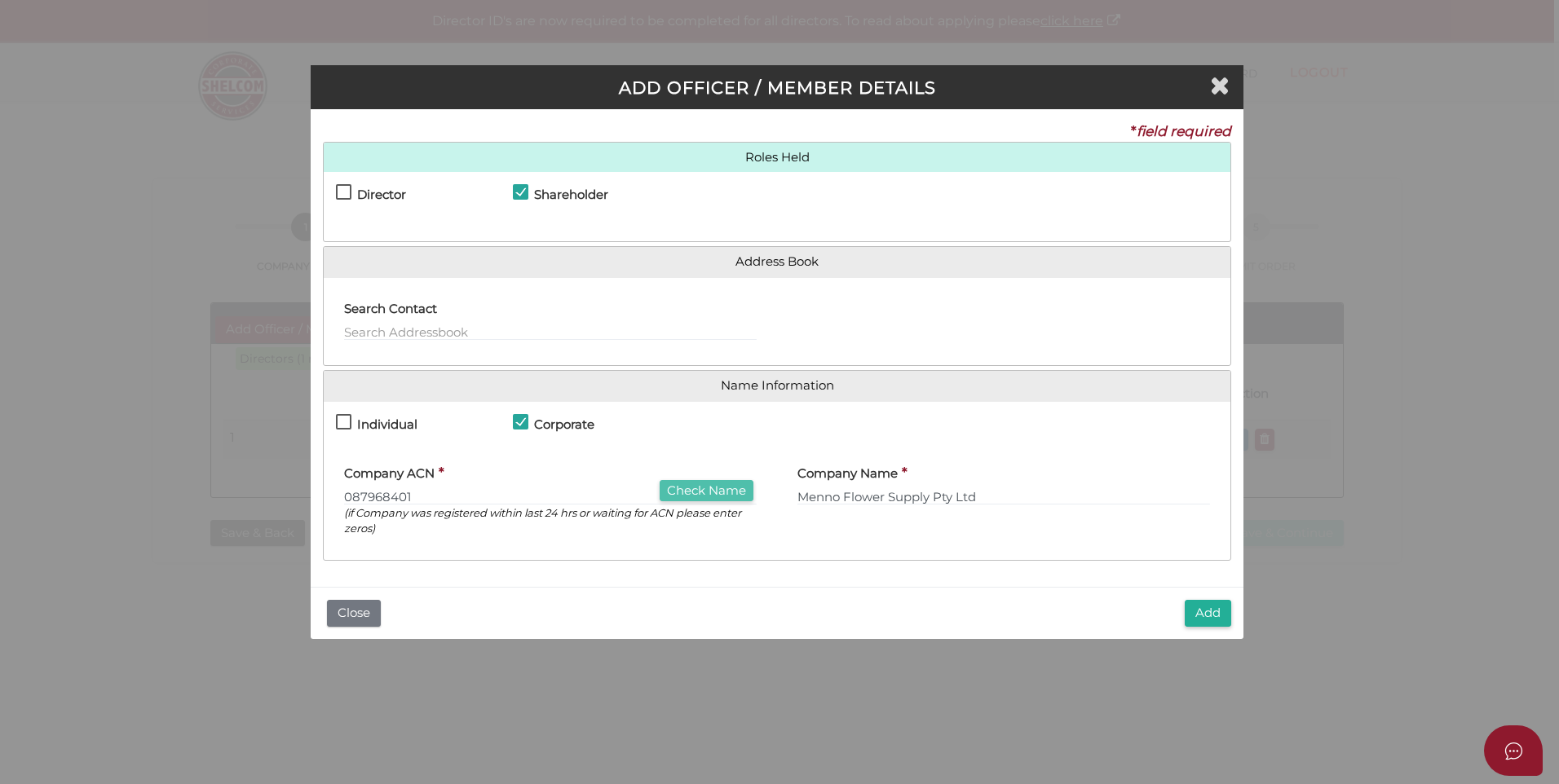
click at [717, 490] on button "Check Name" at bounding box center [707, 491] width 94 height 22
type input "MENNO FLOWER SUPPLY PTY LTD"
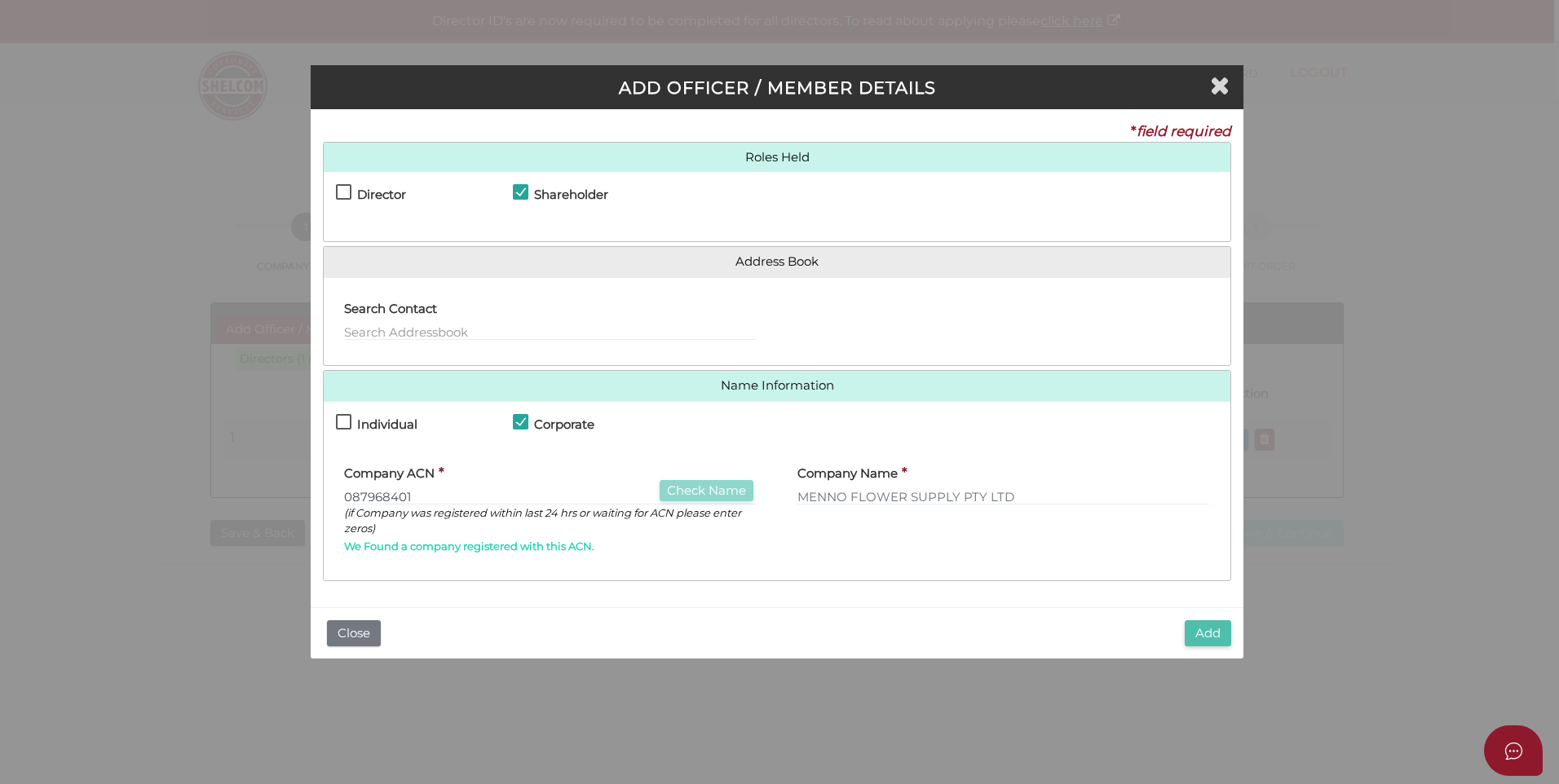
click at [1205, 629] on button "Add" at bounding box center [1207, 634] width 46 height 27
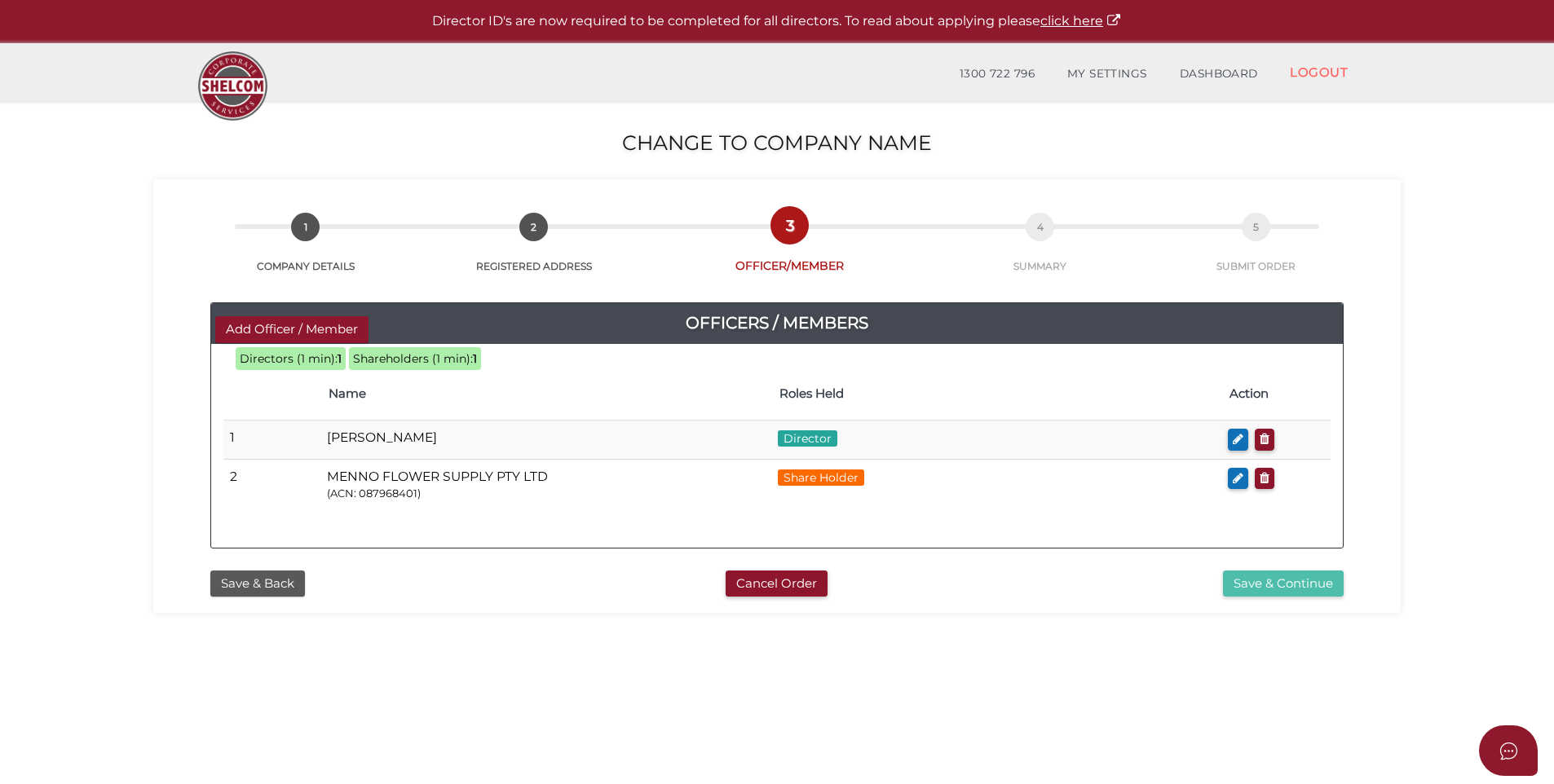
click at [1274, 581] on button "Save & Continue" at bounding box center [1283, 584] width 121 height 27
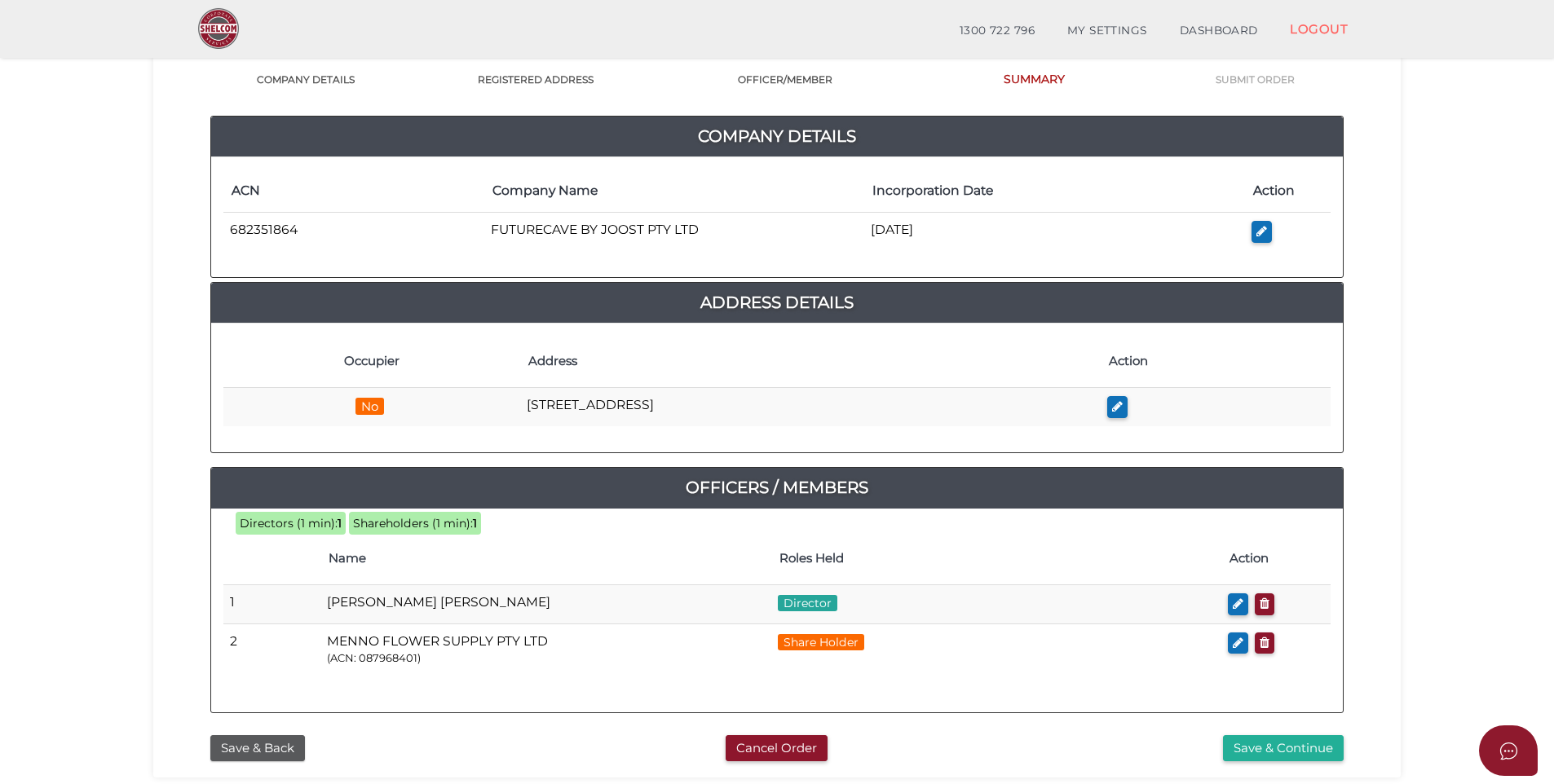
scroll to position [163, 0]
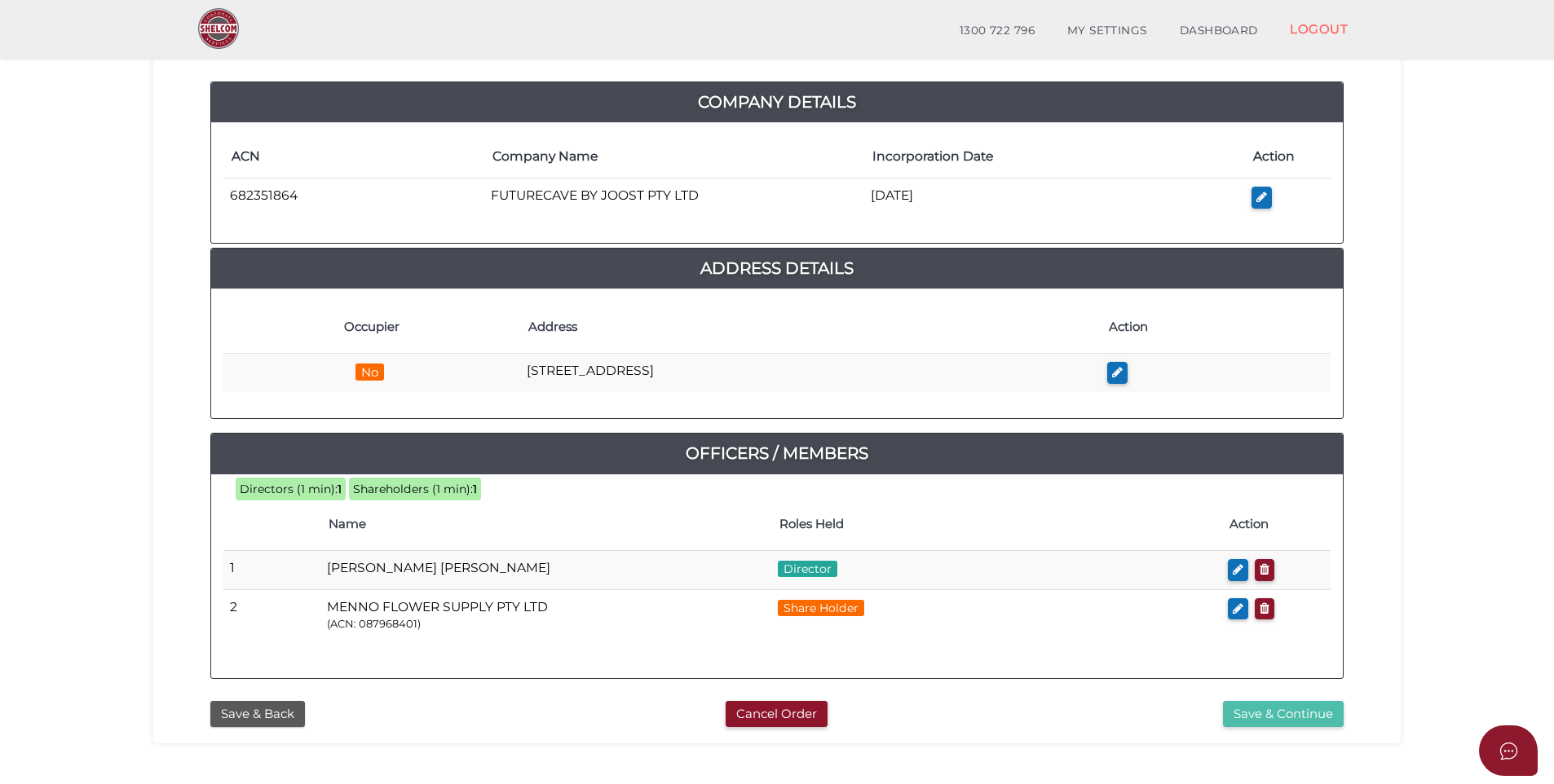
click at [1264, 711] on button "Save & Continue" at bounding box center [1283, 714] width 121 height 27
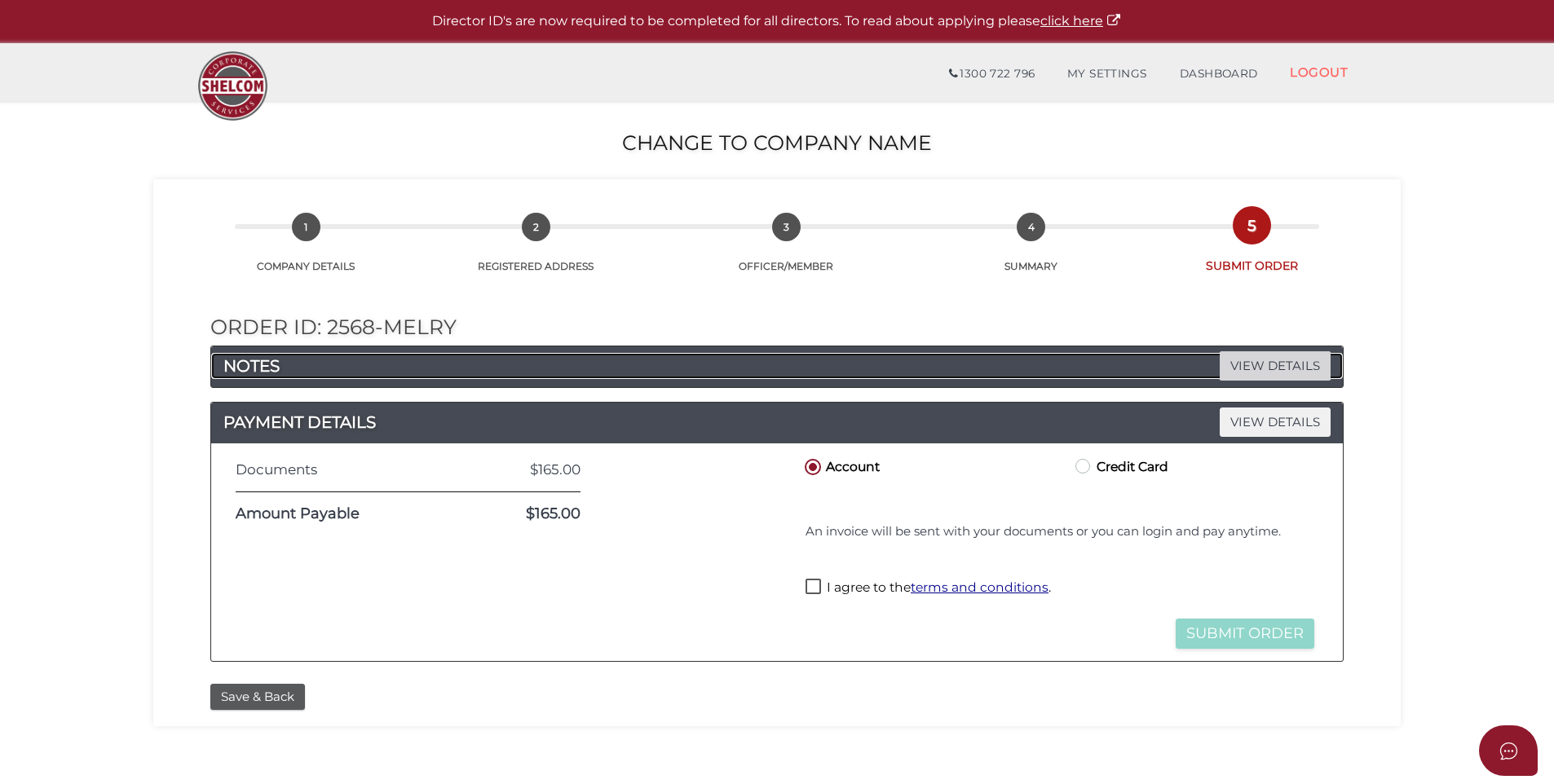
click at [1242, 363] on span "VIEW DETAILS" at bounding box center [1275, 366] width 111 height 28
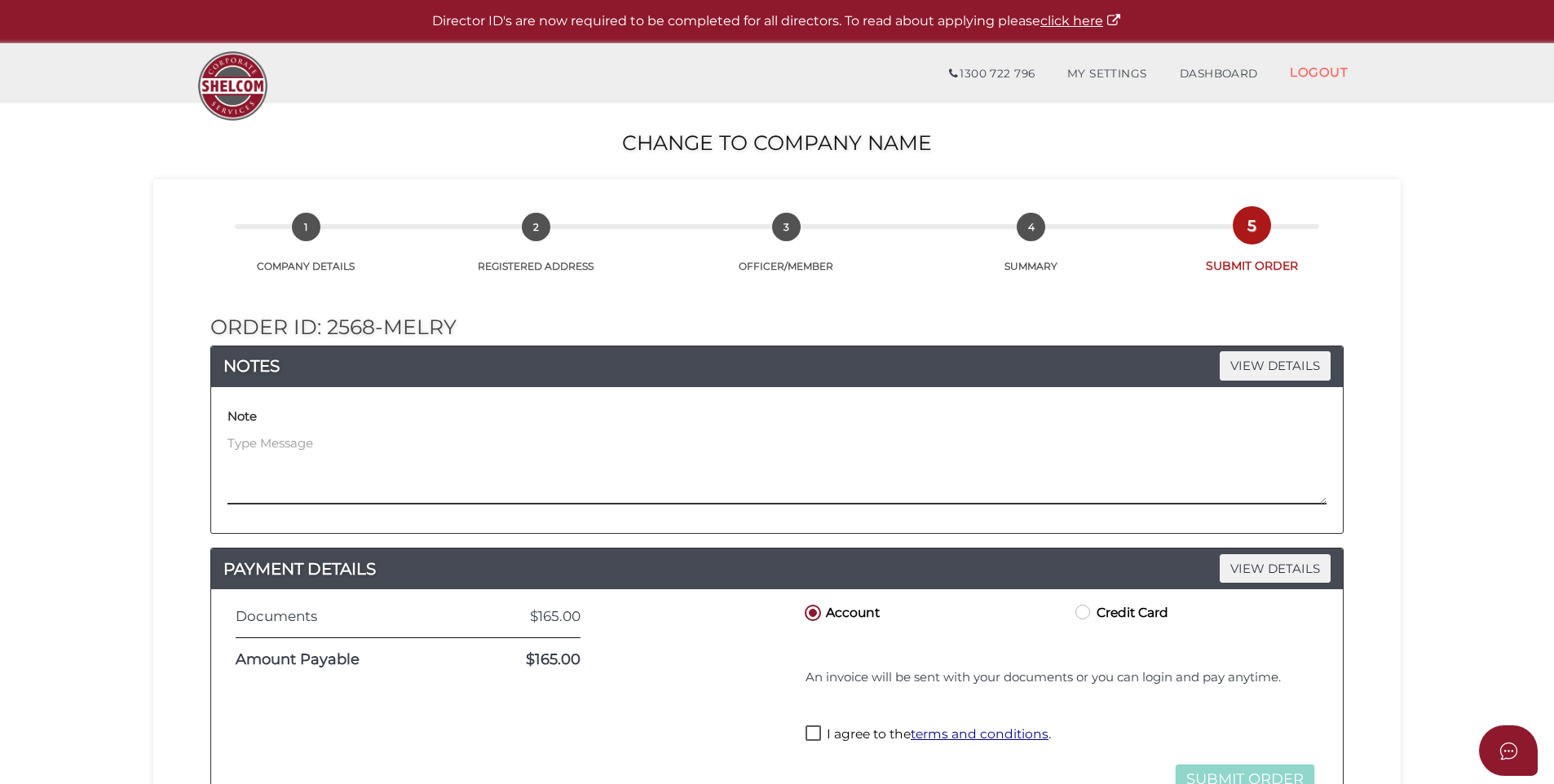
click at [281, 439] on textarea at bounding box center [777, 470] width 1099 height 70
click at [242, 441] on textarea at bounding box center [777, 470] width 1099 height 70
paste textarea "Futurecave by Joost PTY LTD"
click at [748, 439] on textarea "We would like these 2 companies to swap names - Futurecave by Joost PTY LTD" at bounding box center [777, 470] width 1099 height 70
click at [841, 445] on textarea "We would like these 2 companies to swap names - Futurecave by Joost PTY LTD to …" at bounding box center [777, 470] width 1099 height 70
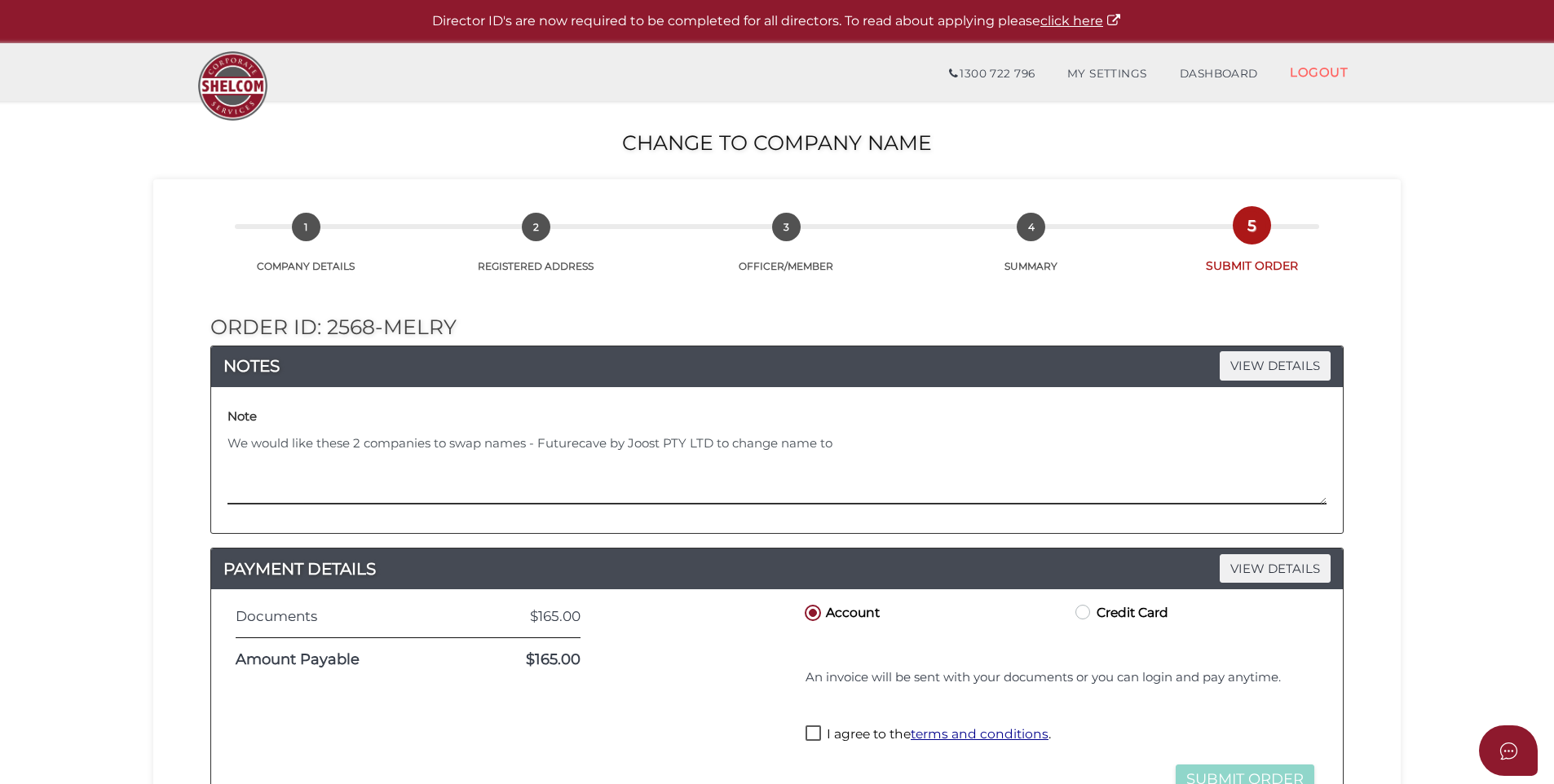
paste textarea "Greenhouse ByJoost Pty Ltd"
click at [1030, 437] on textarea "We would like these 2 companies to swap names - Futurecave by Joost PTY LTD to …" at bounding box center [777, 470] width 1099 height 70
drag, startPoint x: 1014, startPoint y: 441, endPoint x: 1027, endPoint y: 437, distance: 13.6
click at [1014, 441] on textarea "We would like these 2 companies to swap names - Futurecave by Joost PTY LTD to …" at bounding box center [777, 470] width 1099 height 70
paste textarea "147 881 865"
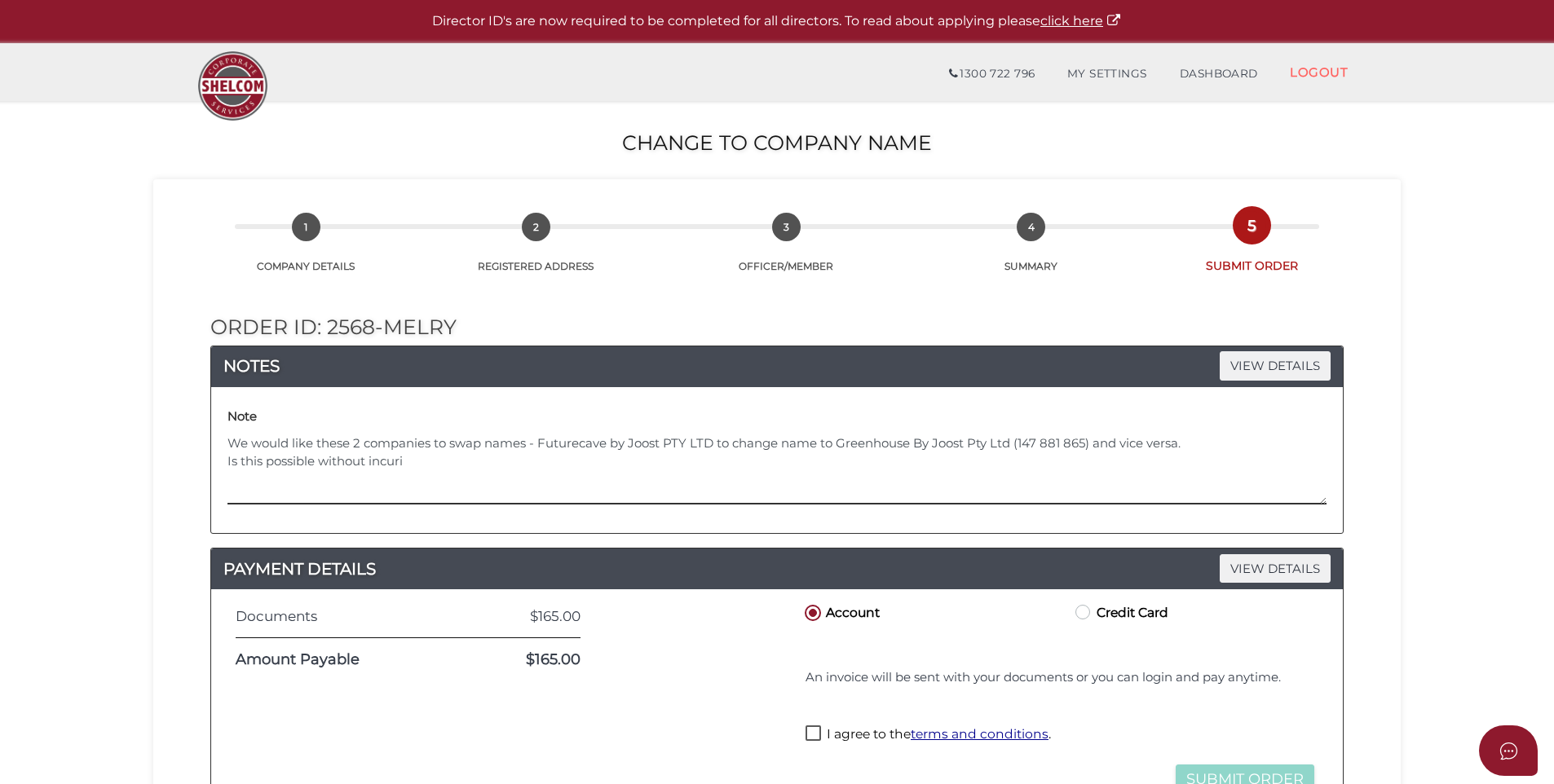
click at [714, 443] on textarea "We would like these 2 companies to swap names - Futurecave by Joost PTY LTD to …" at bounding box center [777, 470] width 1099 height 70
paste textarea "682 351 864"
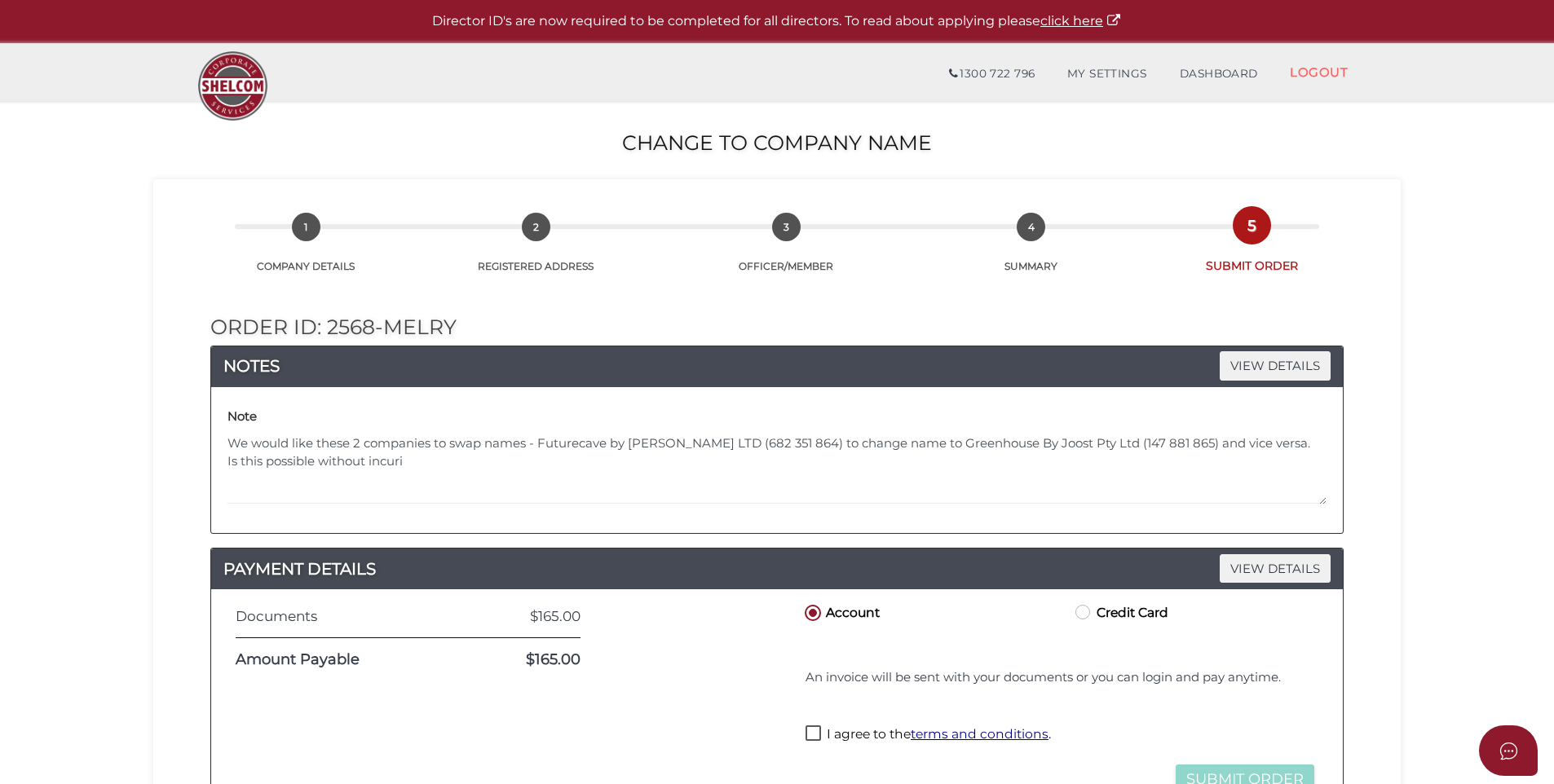
click at [227, 462] on div "Note We would like these 2 companies to swap names - Futurecave by Joost PTY LT…" at bounding box center [777, 460] width 1107 height 121
click at [229, 463] on textarea "We would like these 2 companies to swap names - Futurecave by [PERSON_NAME] LTD…" at bounding box center [777, 470] width 1099 height 70
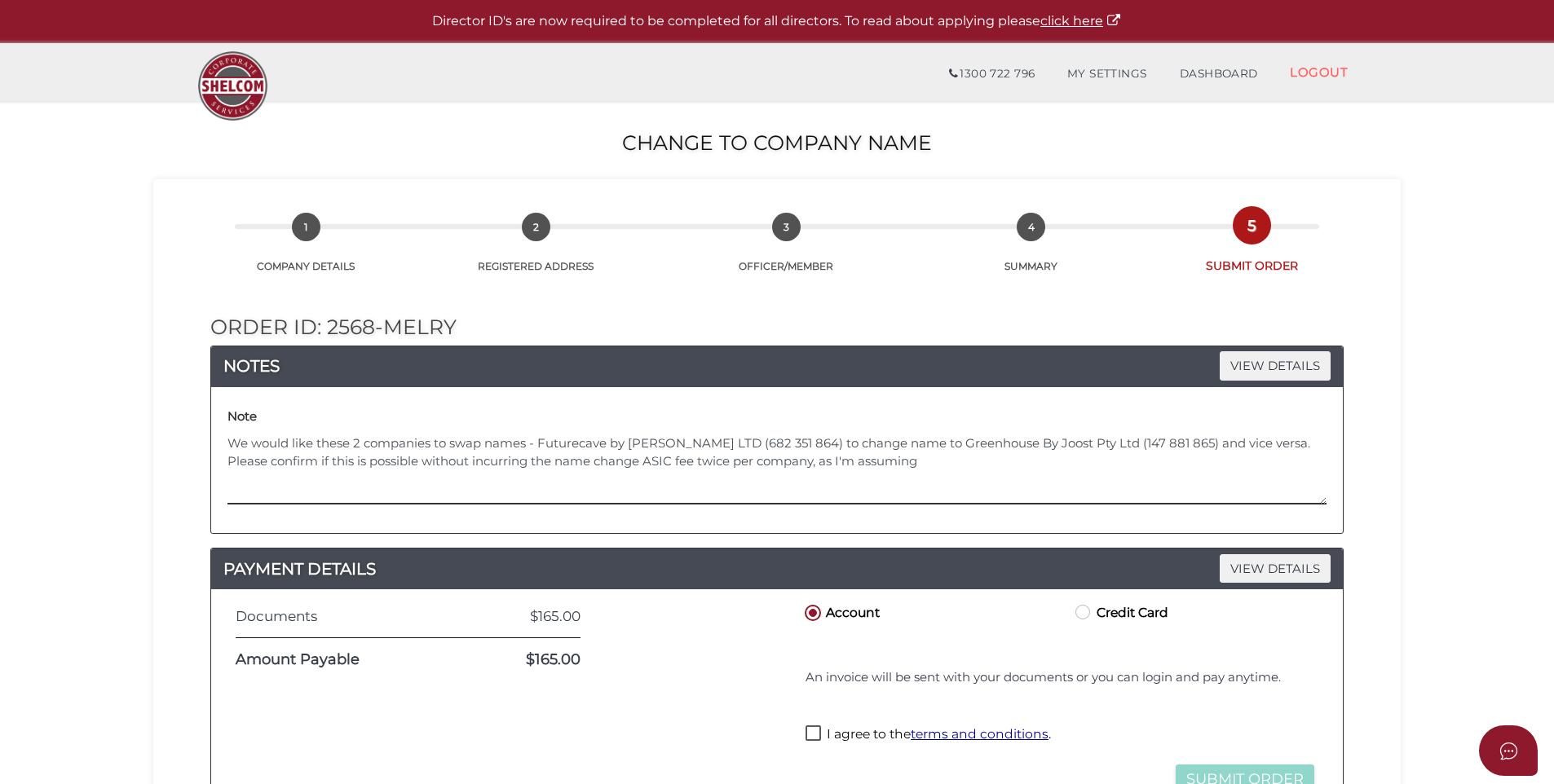
click at [931, 461] on textarea "We would like these 2 companies to swap names - Futurecave by [PERSON_NAME] LTD…" at bounding box center [777, 470] width 1099 height 70
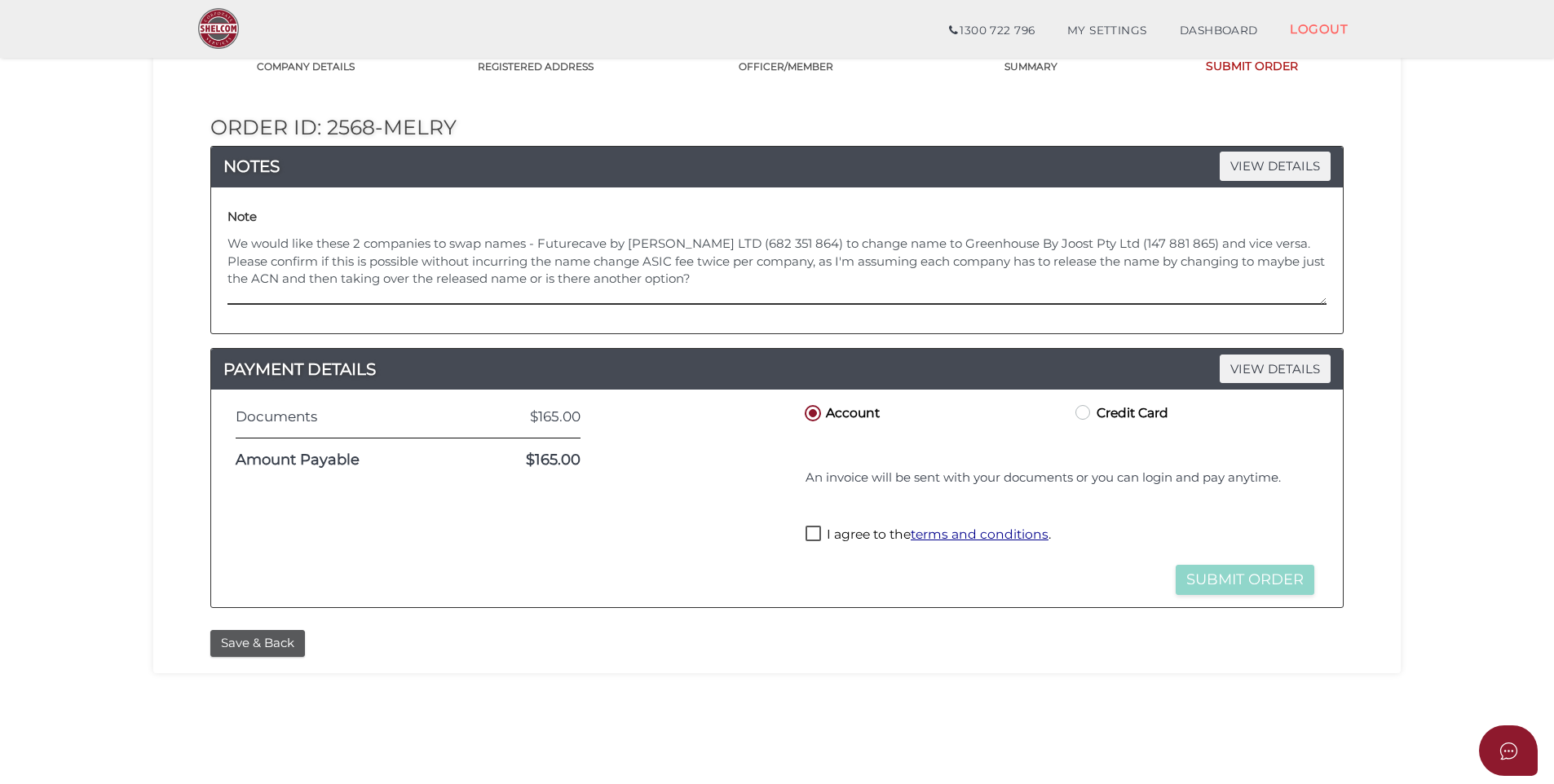
scroll to position [163, 0]
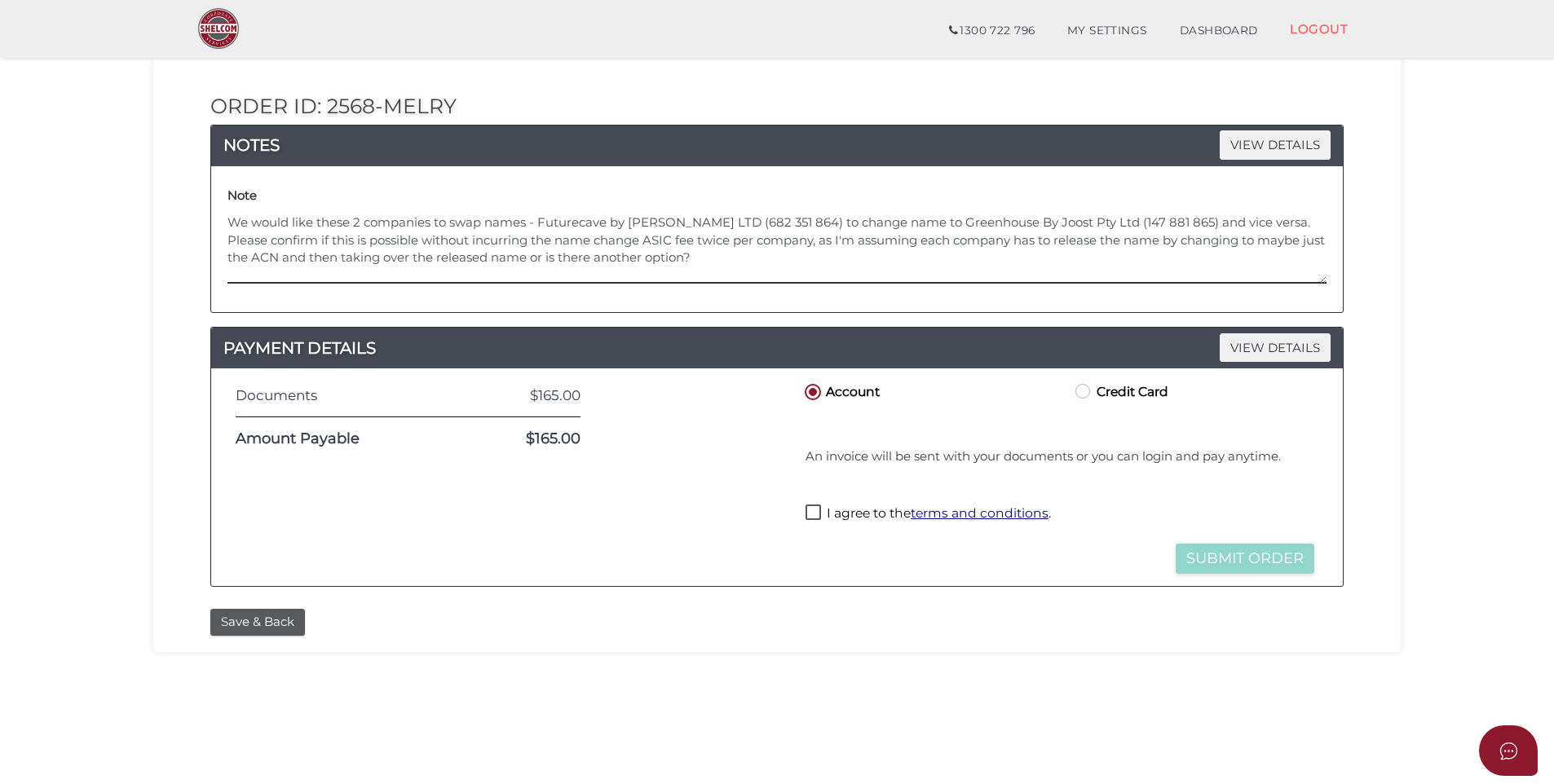
type textarea "We would like these 2 companies to swap names - Futurecave by [PERSON_NAME] LTD…"
click at [812, 510] on label "I agree to the terms and conditions ." at bounding box center [928, 515] width 245 height 20
checkbox input "true"
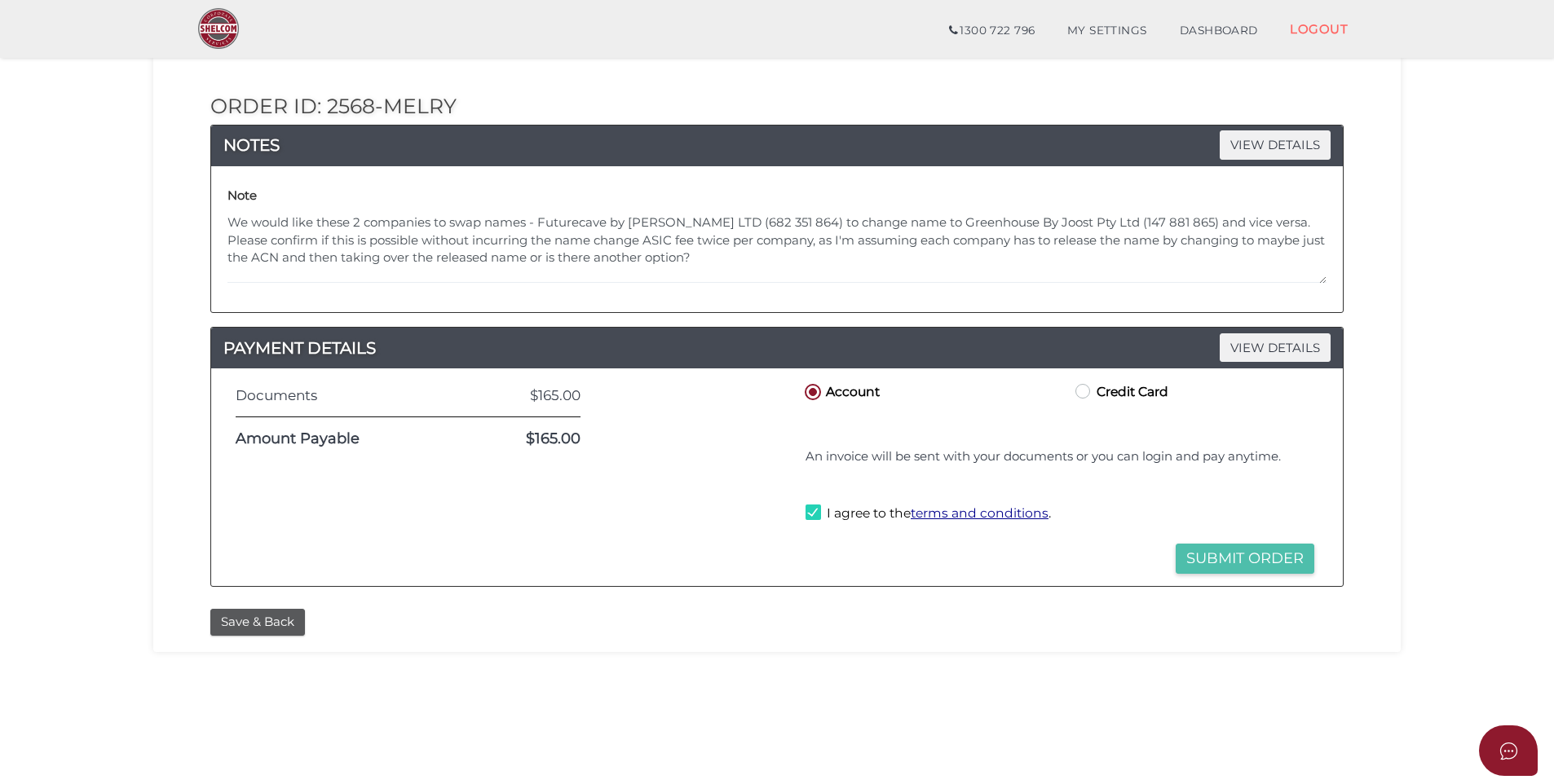
click at [1235, 560] on button "Submit Order" at bounding box center [1245, 559] width 138 height 30
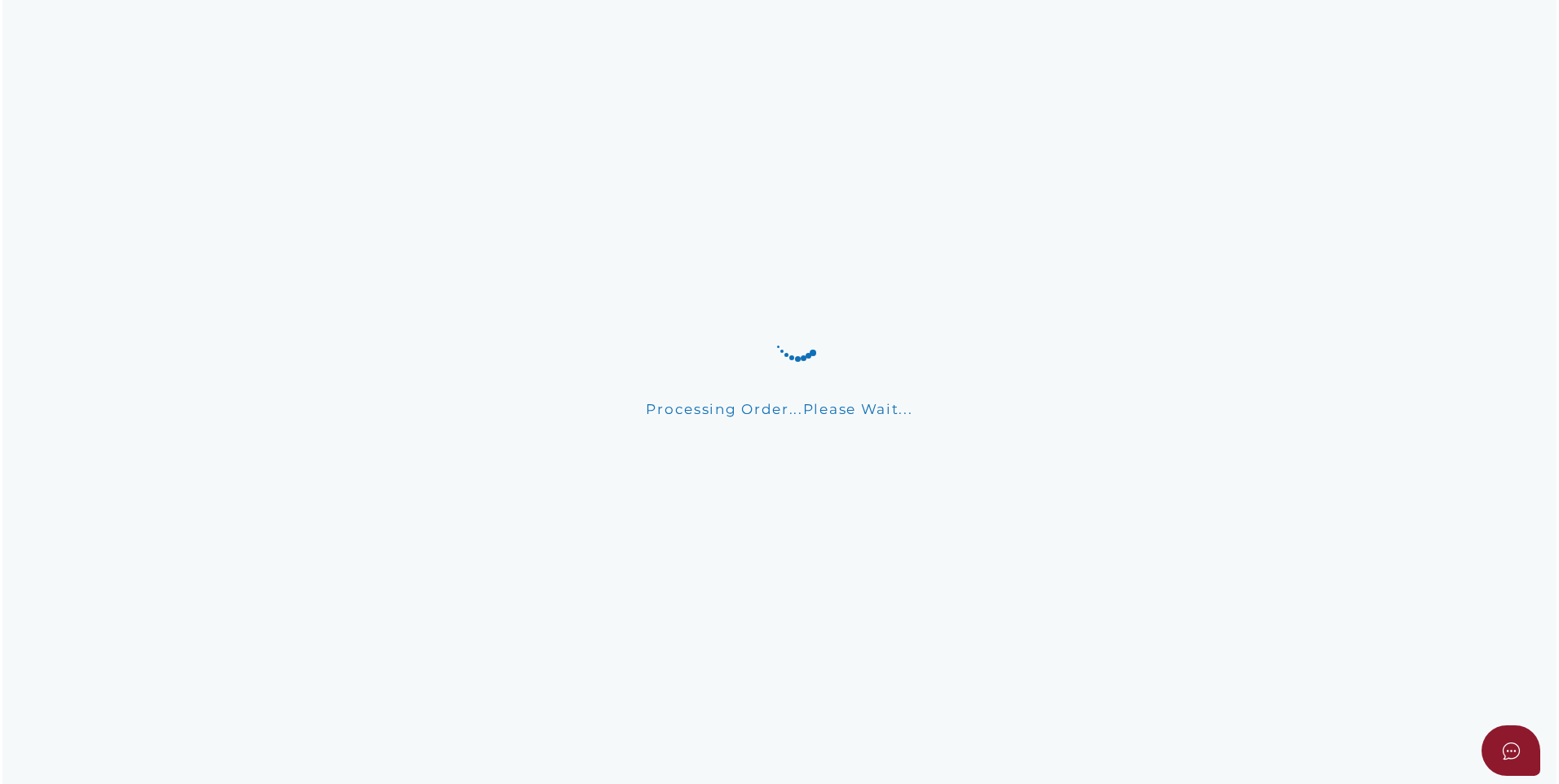
scroll to position [0, 0]
